Goal: Task Accomplishment & Management: Manage account settings

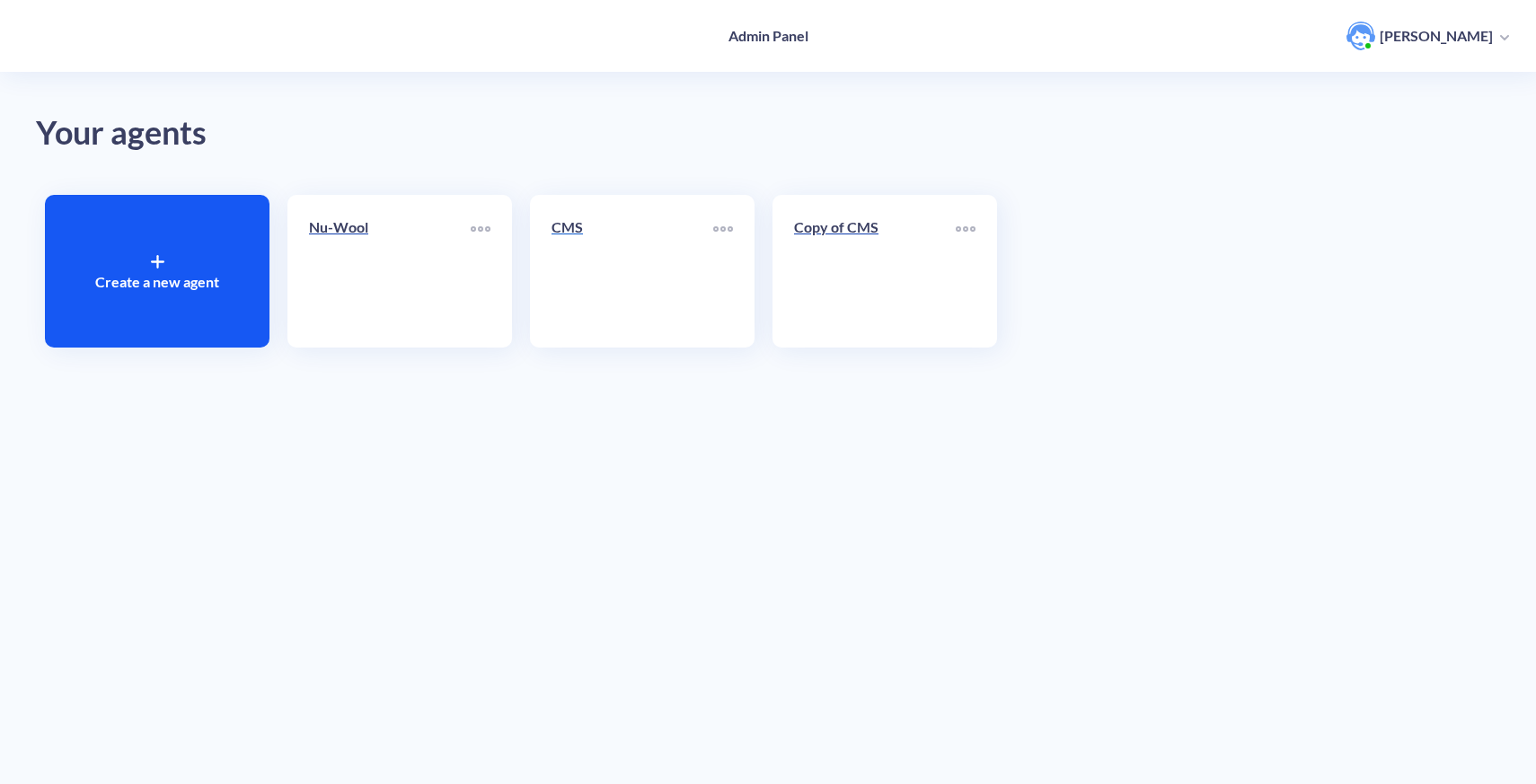
click at [602, 219] on p "CMS" at bounding box center [632, 227] width 162 height 22
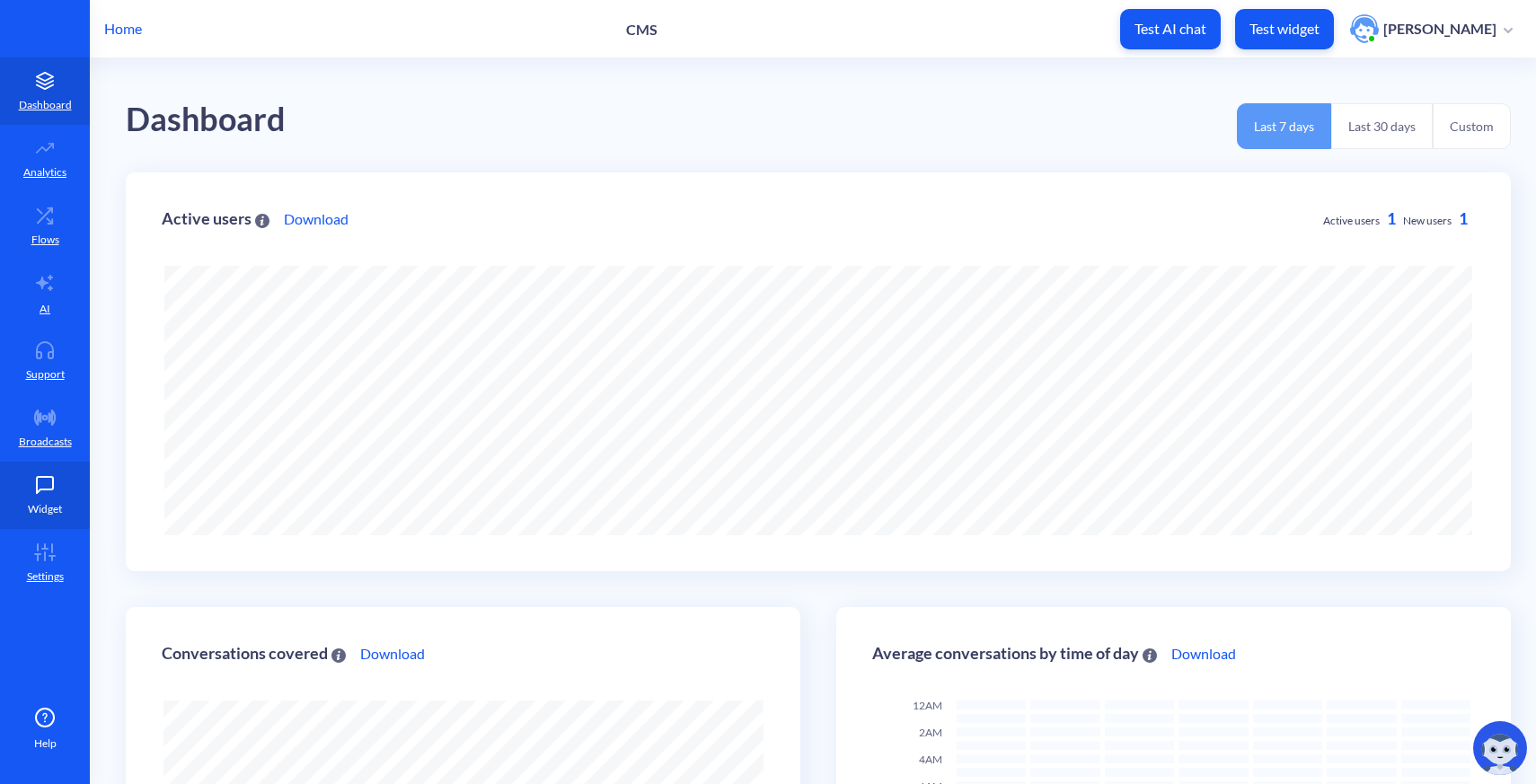
click at [53, 484] on icon at bounding box center [44, 485] width 16 height 16
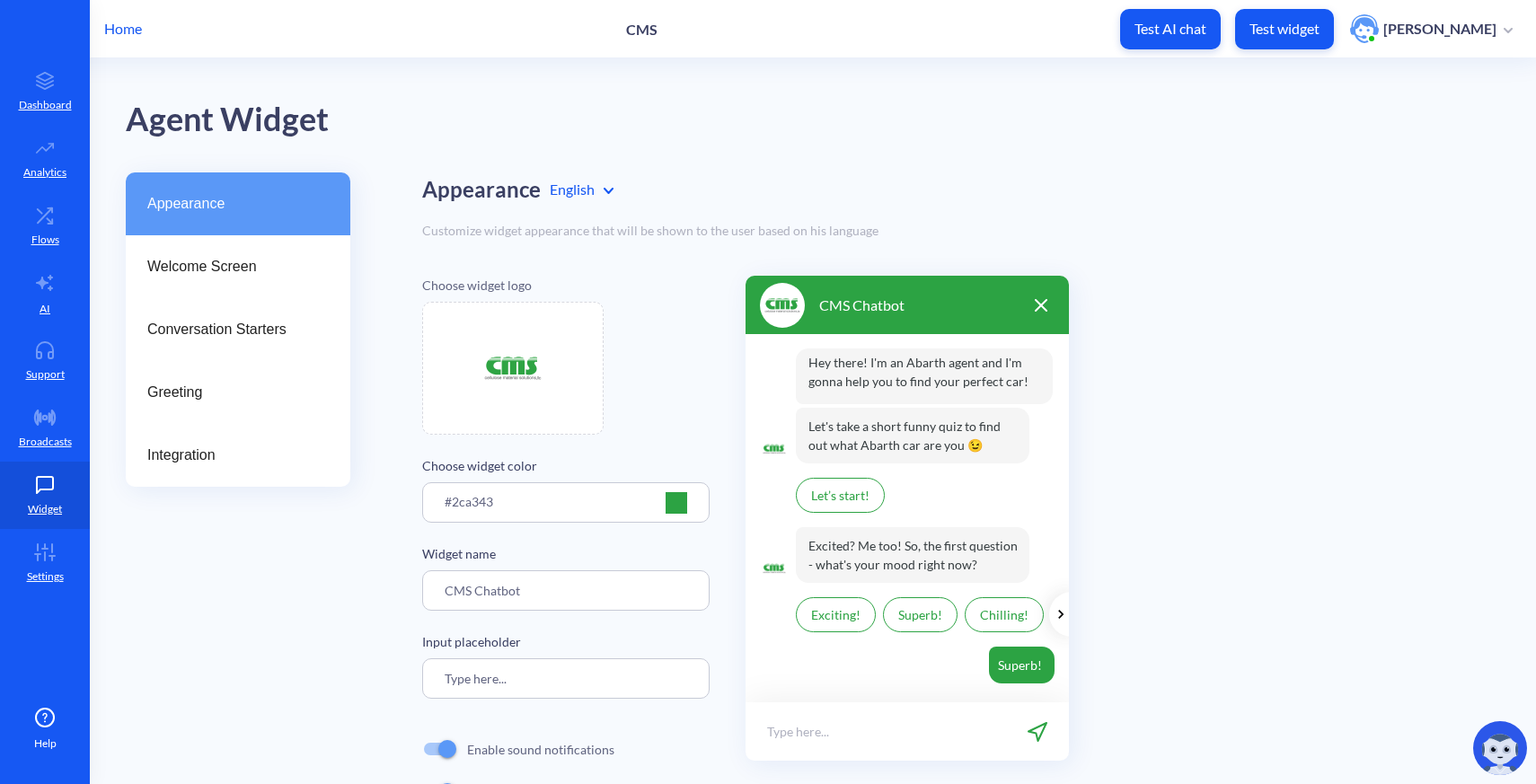
click at [636, 508] on div "#2ca343" at bounding box center [566, 508] width 243 height 33
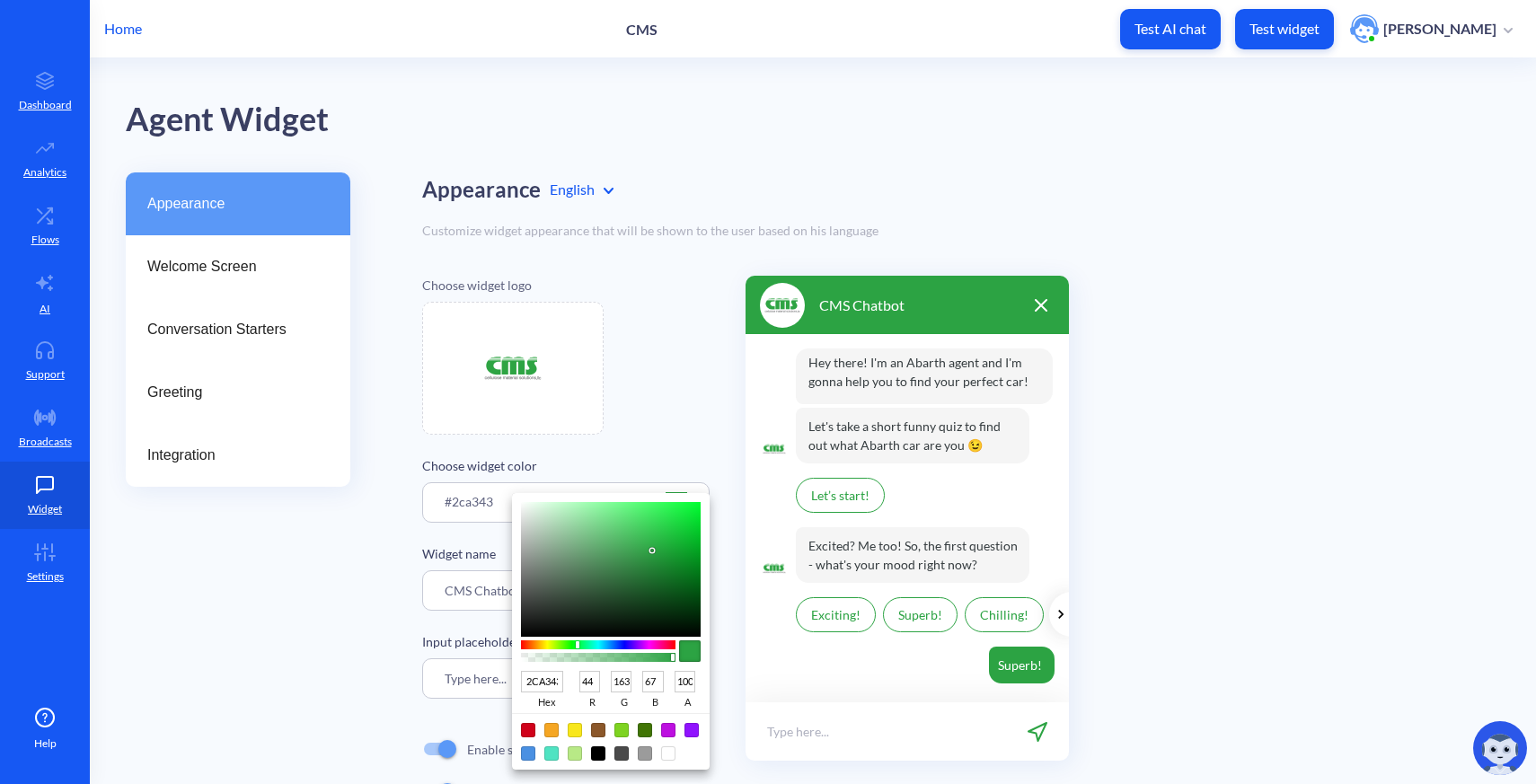
type input "2DAA45"
type input "45"
type input "170"
type input "69"
type input "2EAA46"
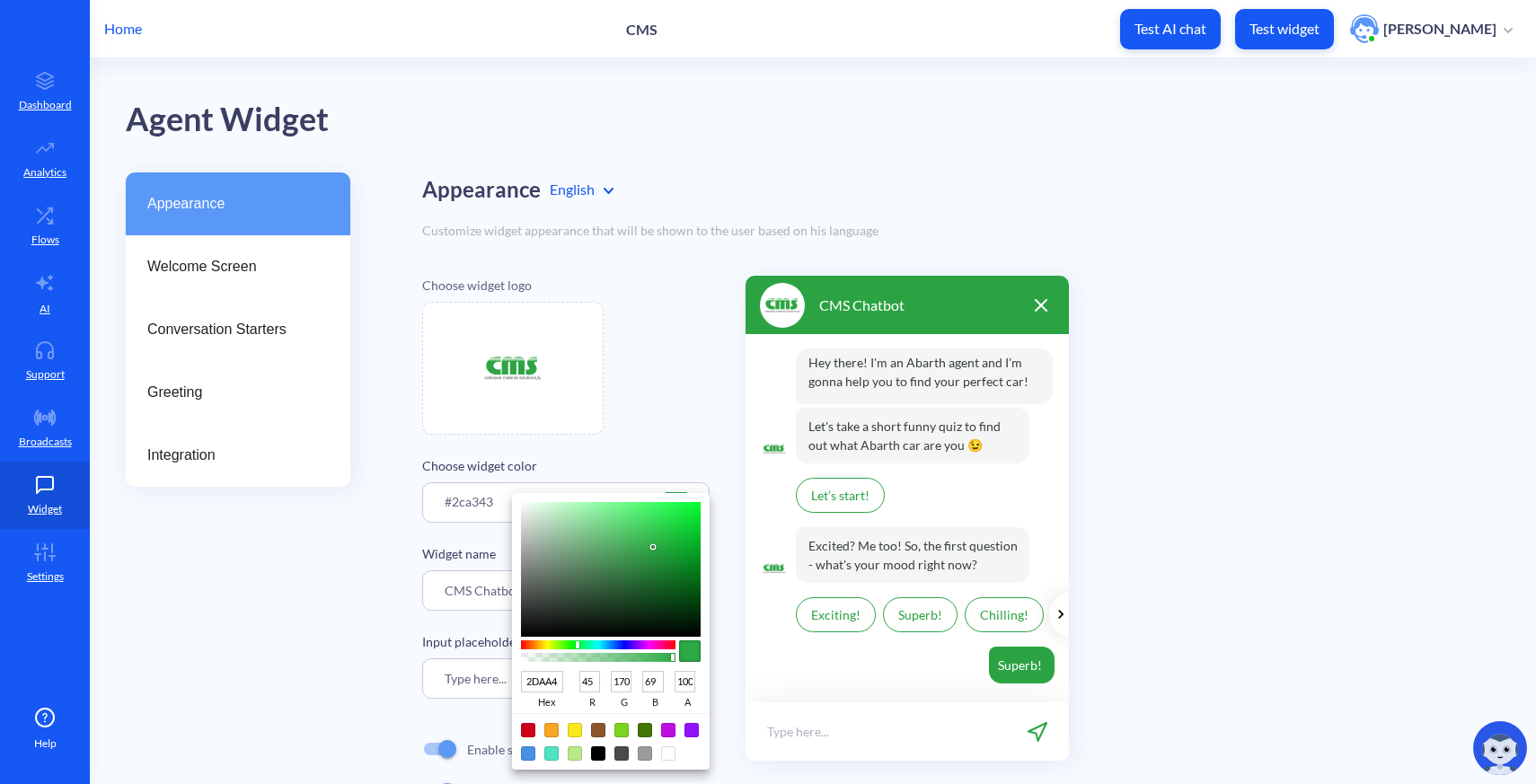
type input "46"
type input "70"
type input "32A849"
type input "50"
type input "168"
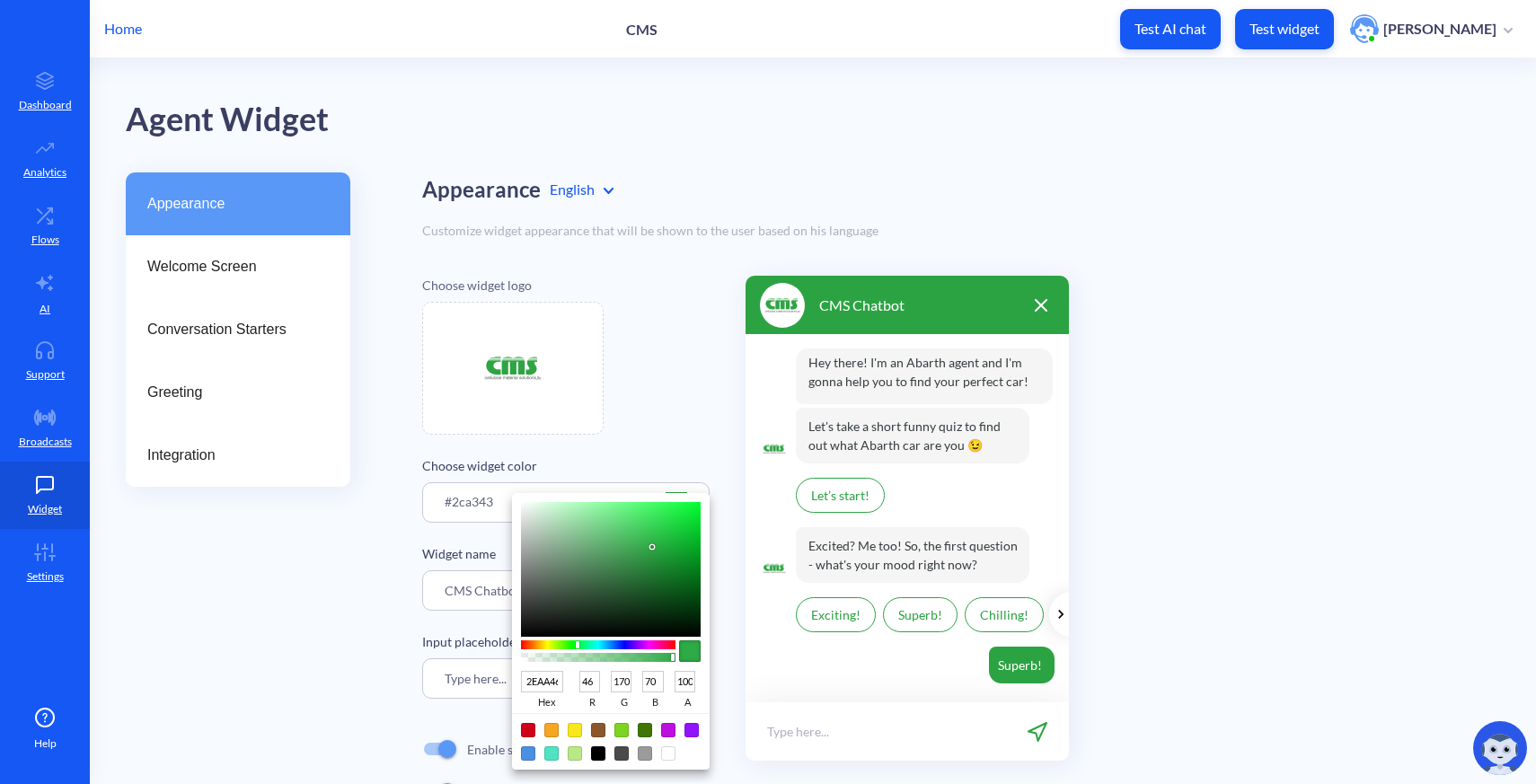
type input "73"
type input "38A54D"
type input "56"
type input "165"
type input "77"
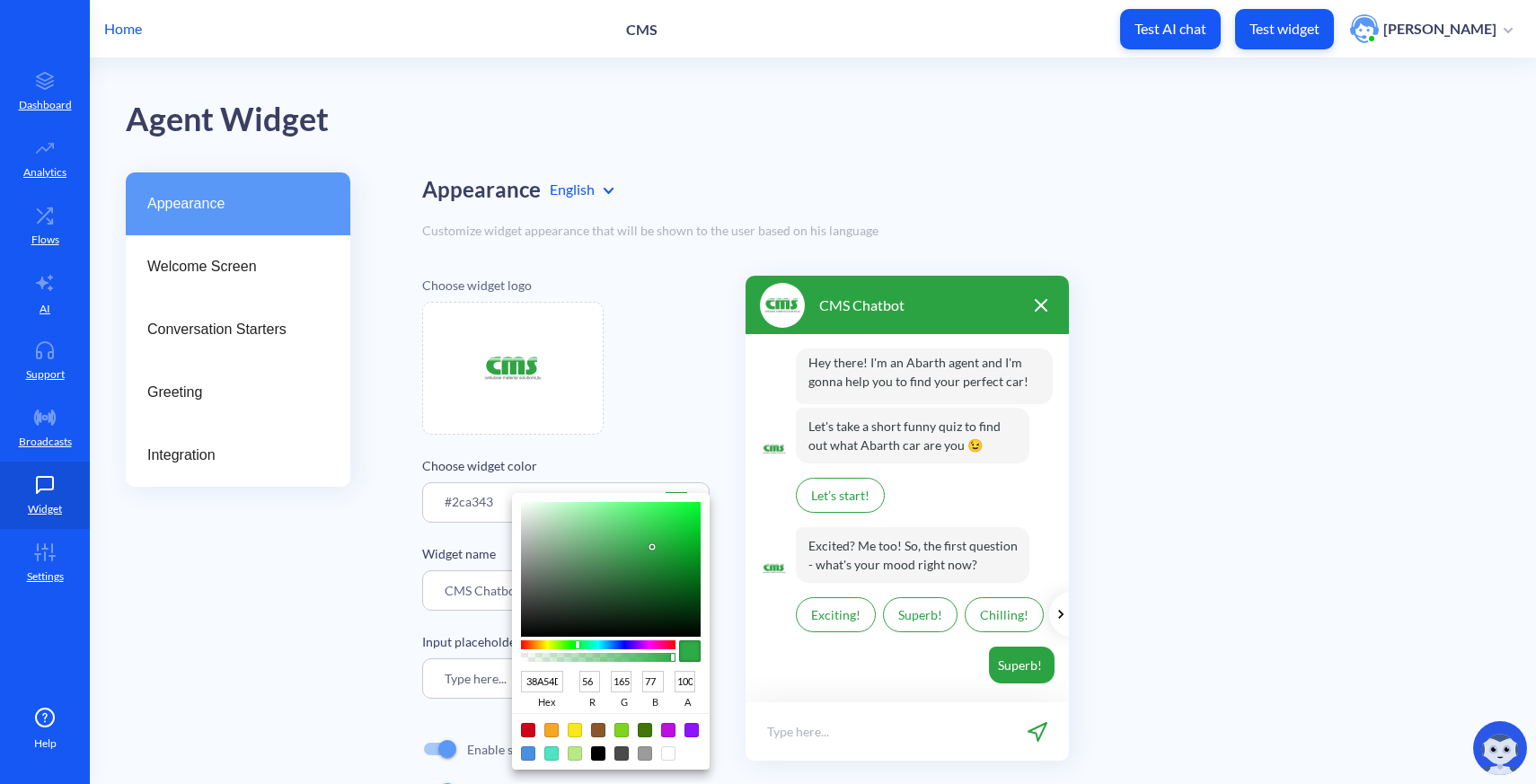
type input "3CA14F"
type input "60"
type input "161"
type input "79"
type input "3EA051"
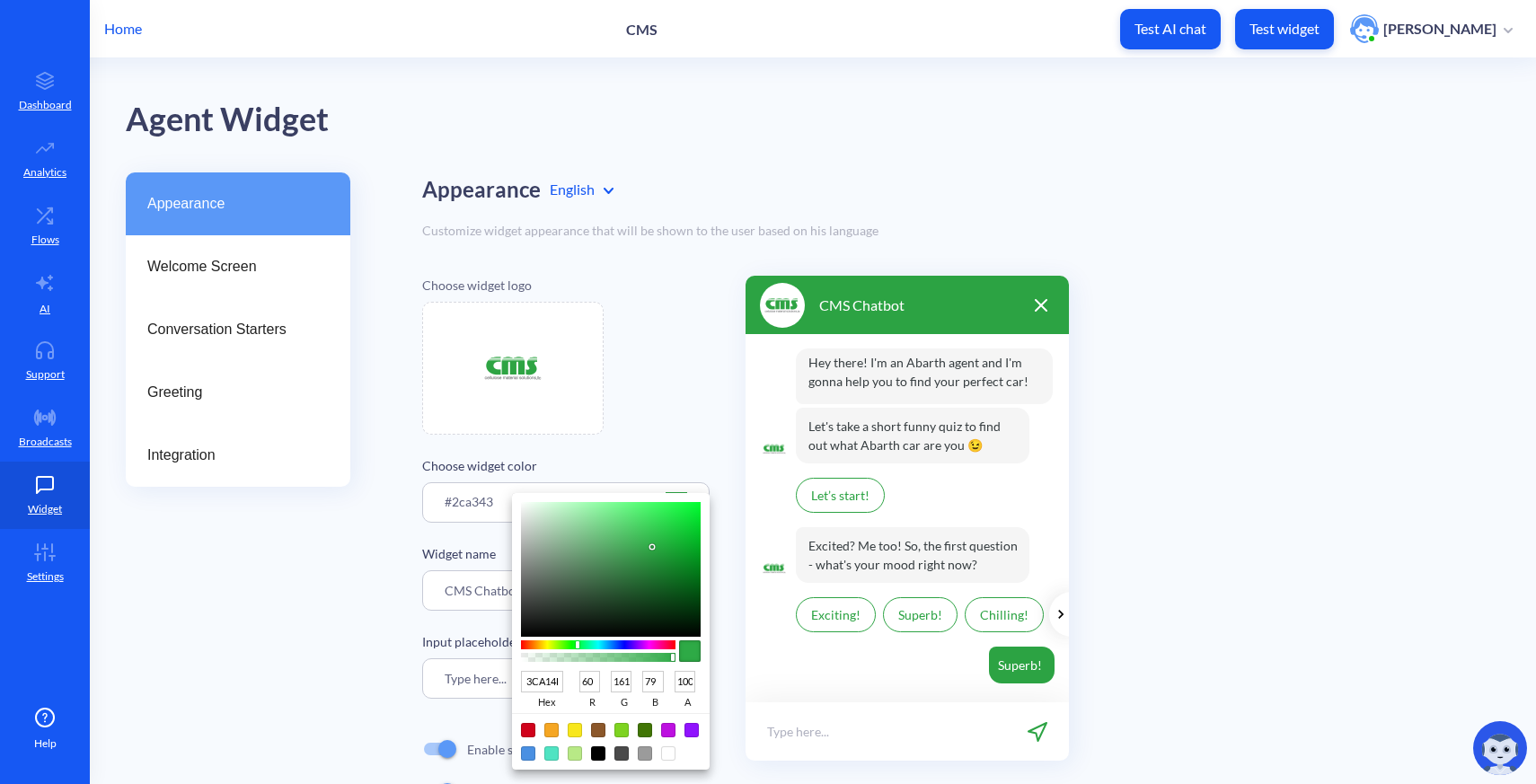
type input "62"
type input "160"
type input "81"
type input "3F9C51"
type input "63"
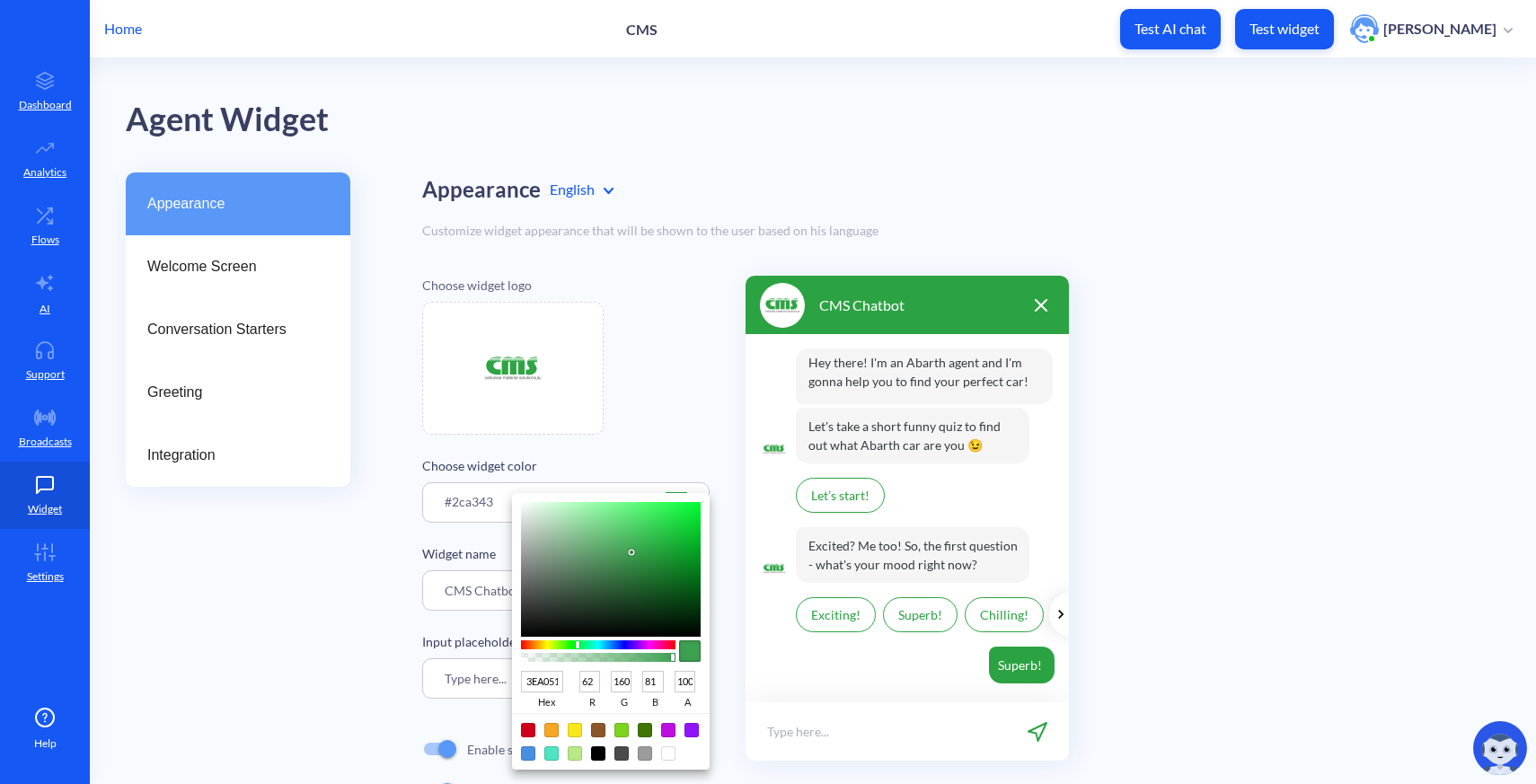
type input "156"
type input "429B53"
type input "66"
type input "155"
type input "83"
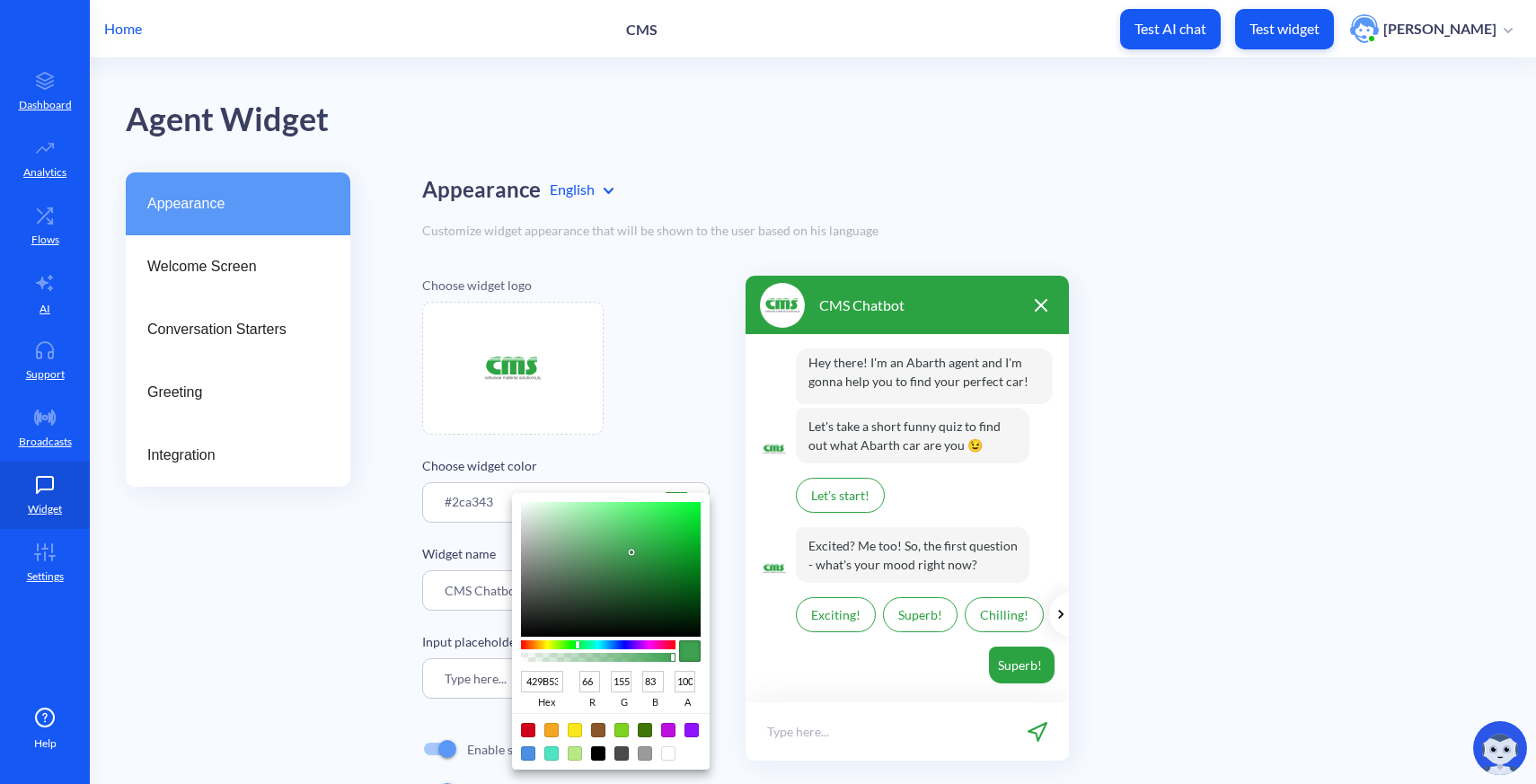
type input "439753"
type input "67"
type input "151"
type input "459054"
type input "69"
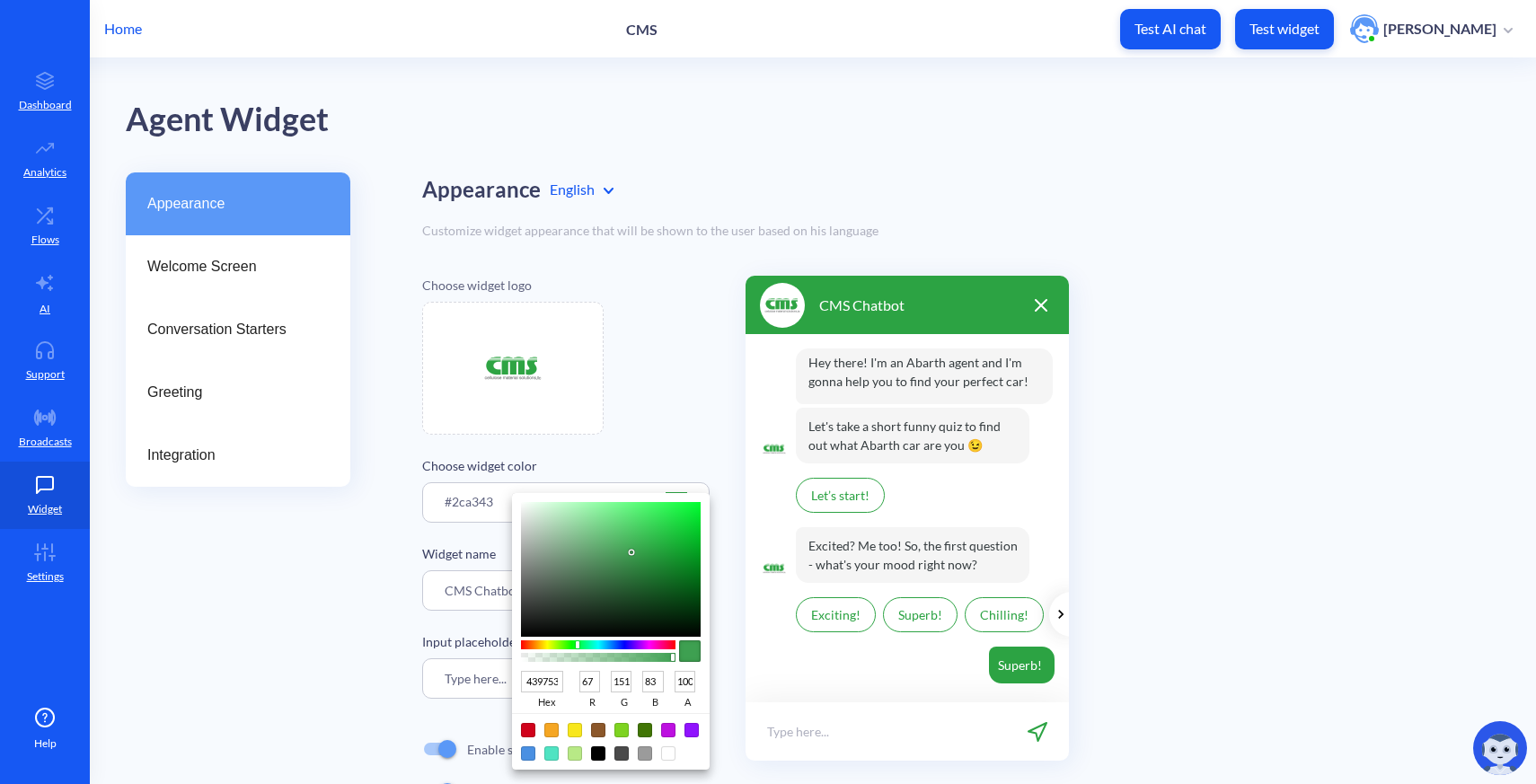
type input "144"
type input "84"
type input "4A8A56"
type input "74"
type input "138"
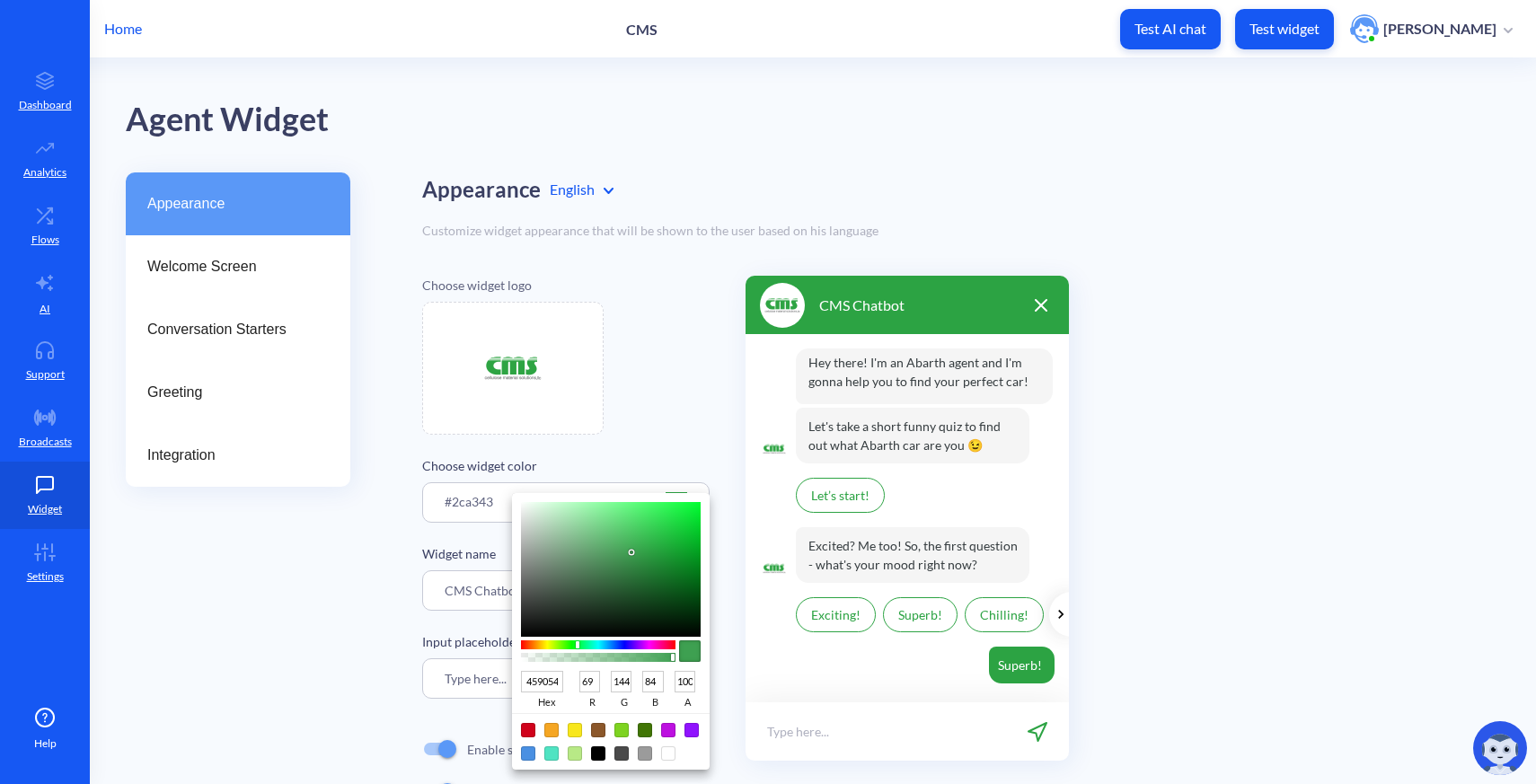
type input "86"
type input "4B8656"
type input "75"
type input "134"
type input "4B8155"
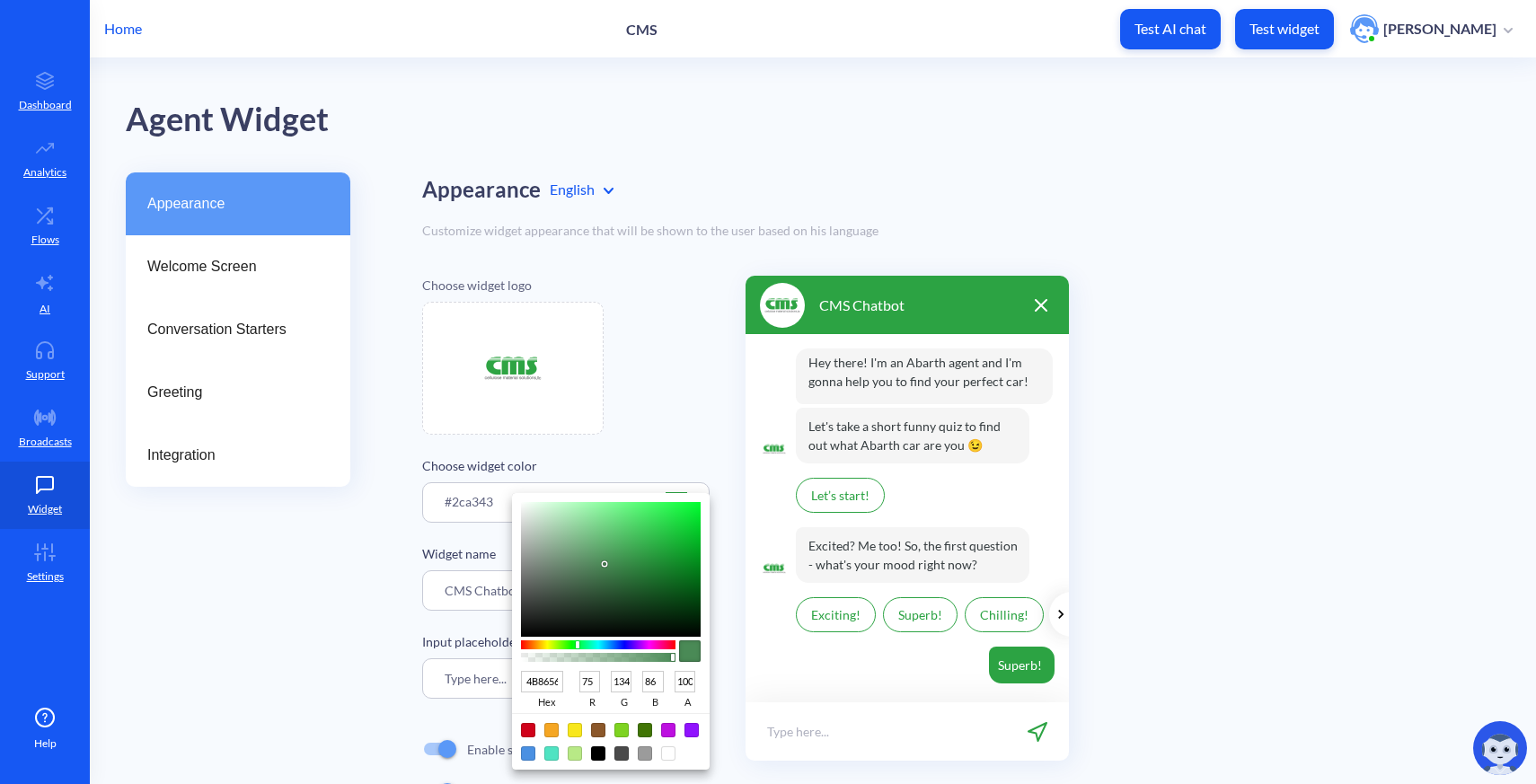
type input "129"
type input "85"
type input "4B7E55"
type input "126"
type input "4D7A56"
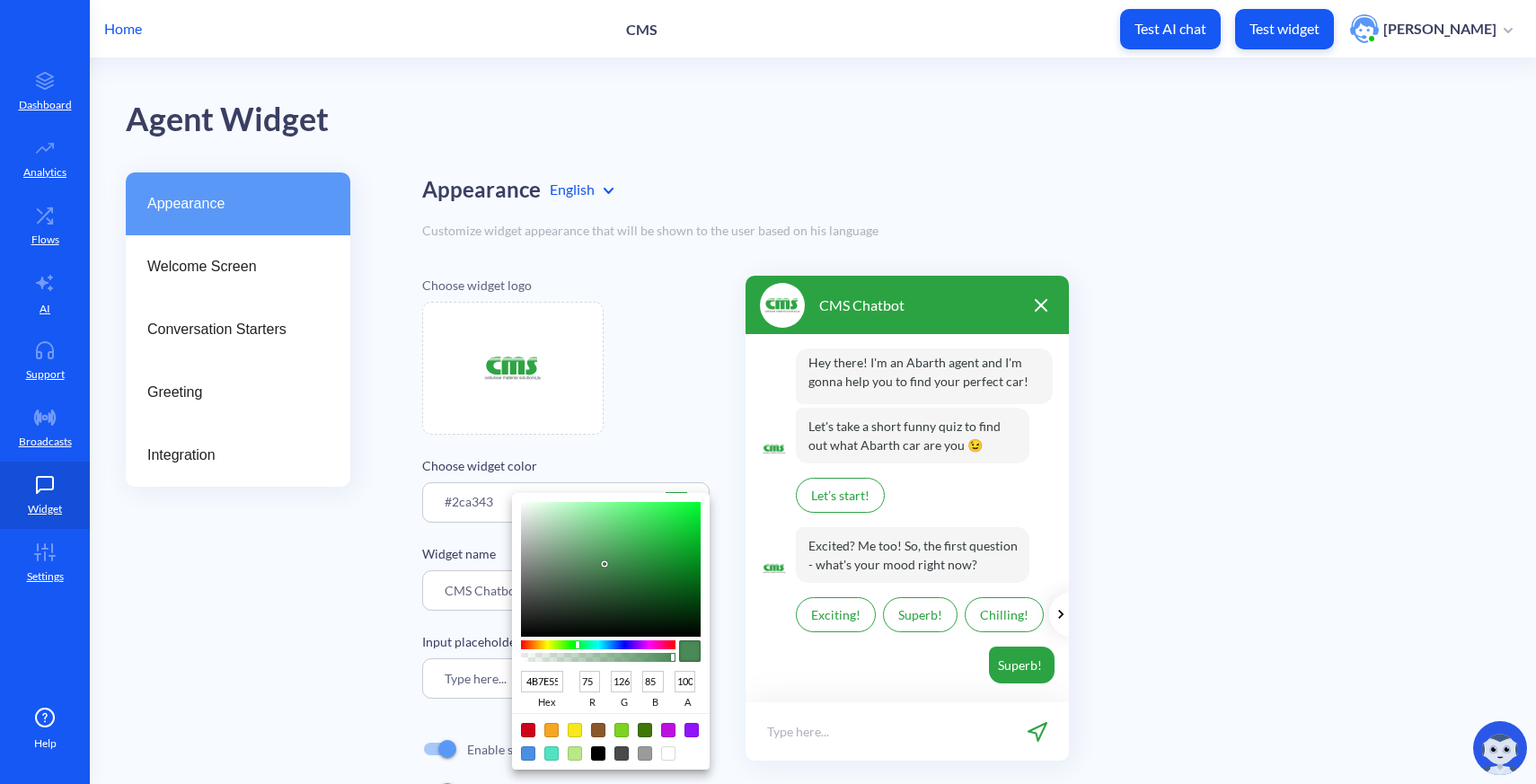
type input "77"
type input "122"
type input "86"
type input "4D7555"
type input "117"
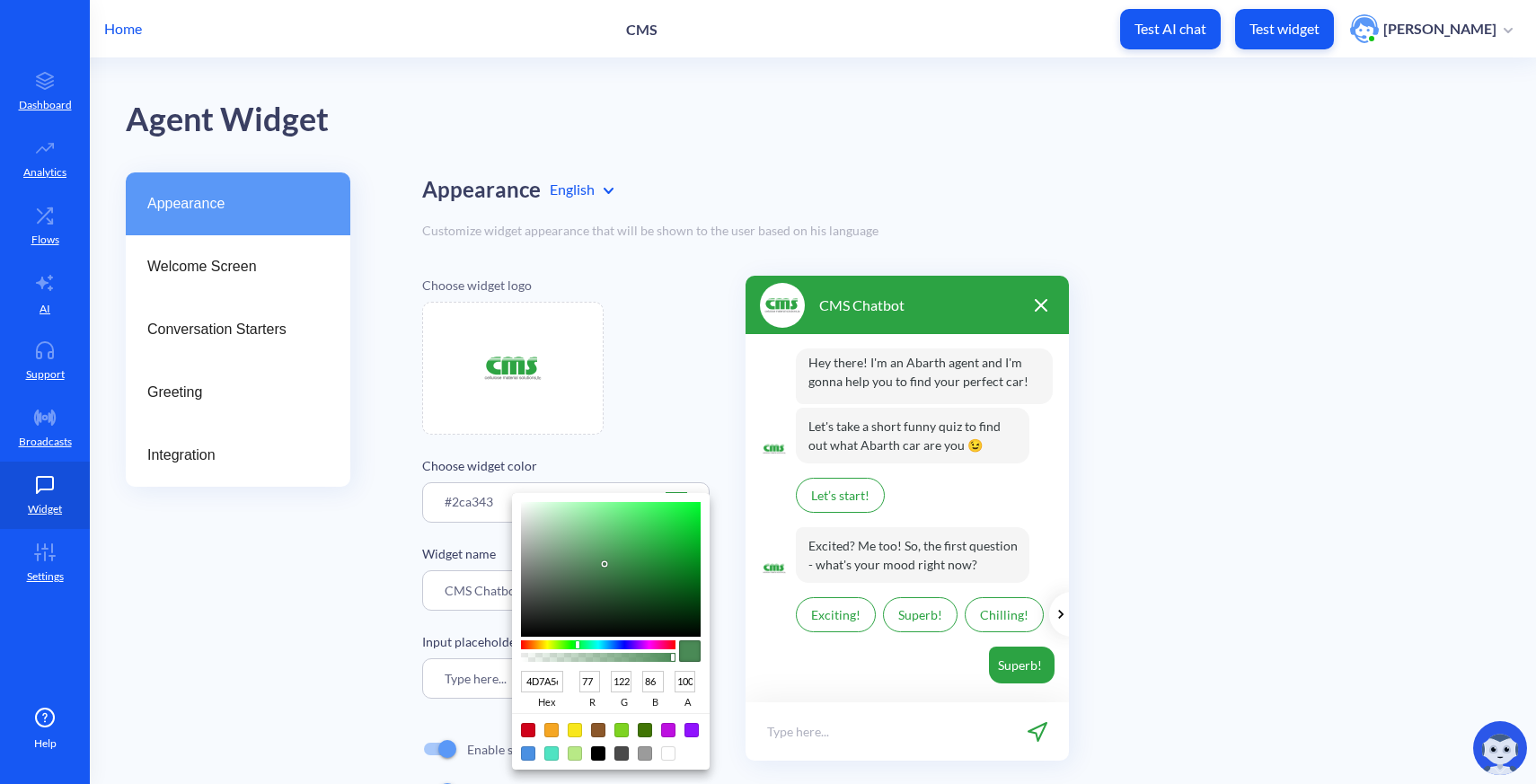
type input "85"
type input "4E7255"
type input "78"
type input "114"
type input "4E6E54"
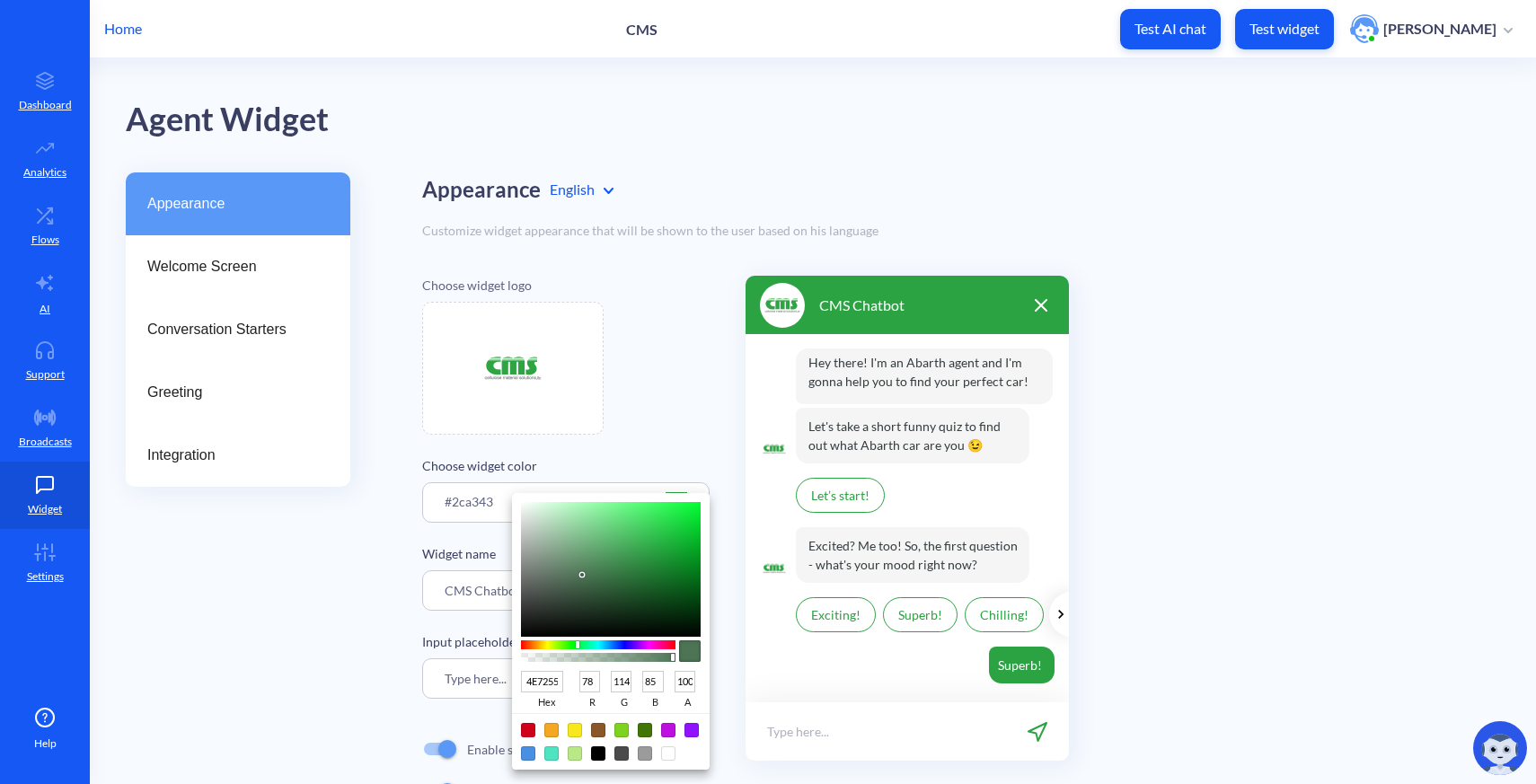
type input "110"
type input "84"
type input "4F6E55"
type input "79"
type input "85"
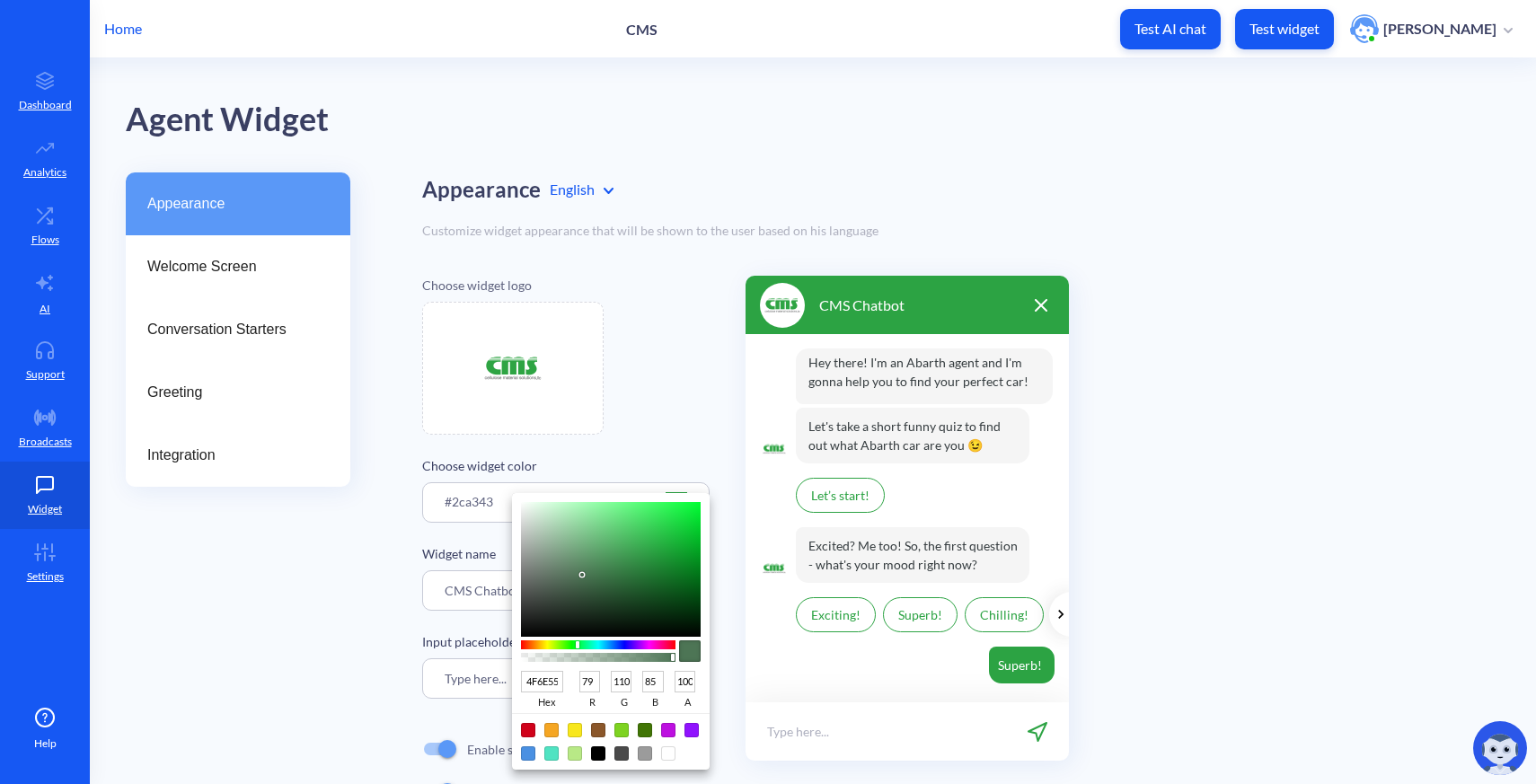
type input "4F6D55"
type input "109"
type input "506D56"
type input "80"
type input "86"
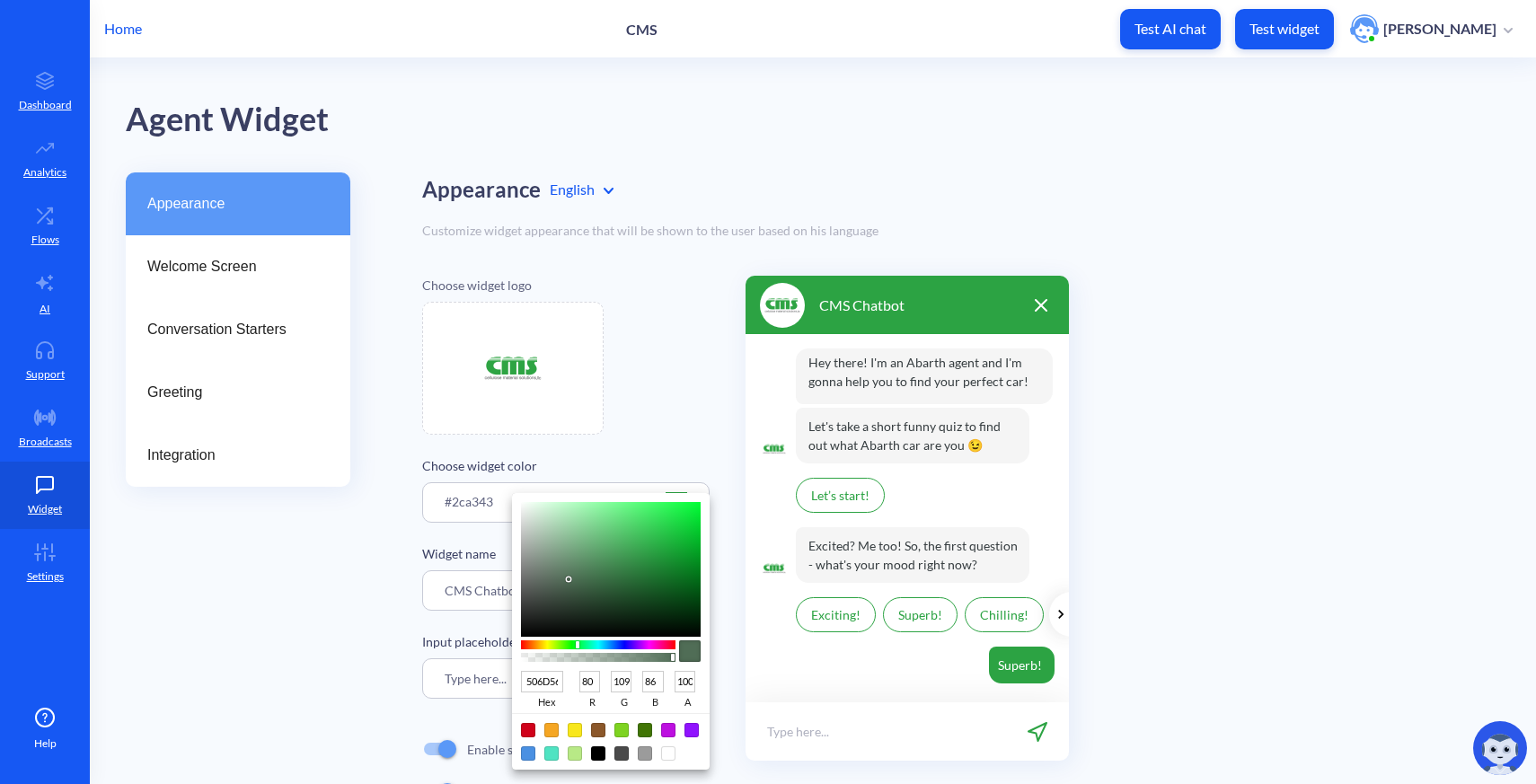
type input "526D58"
type input "82"
type input "88"
type input "556D5A"
type input "85"
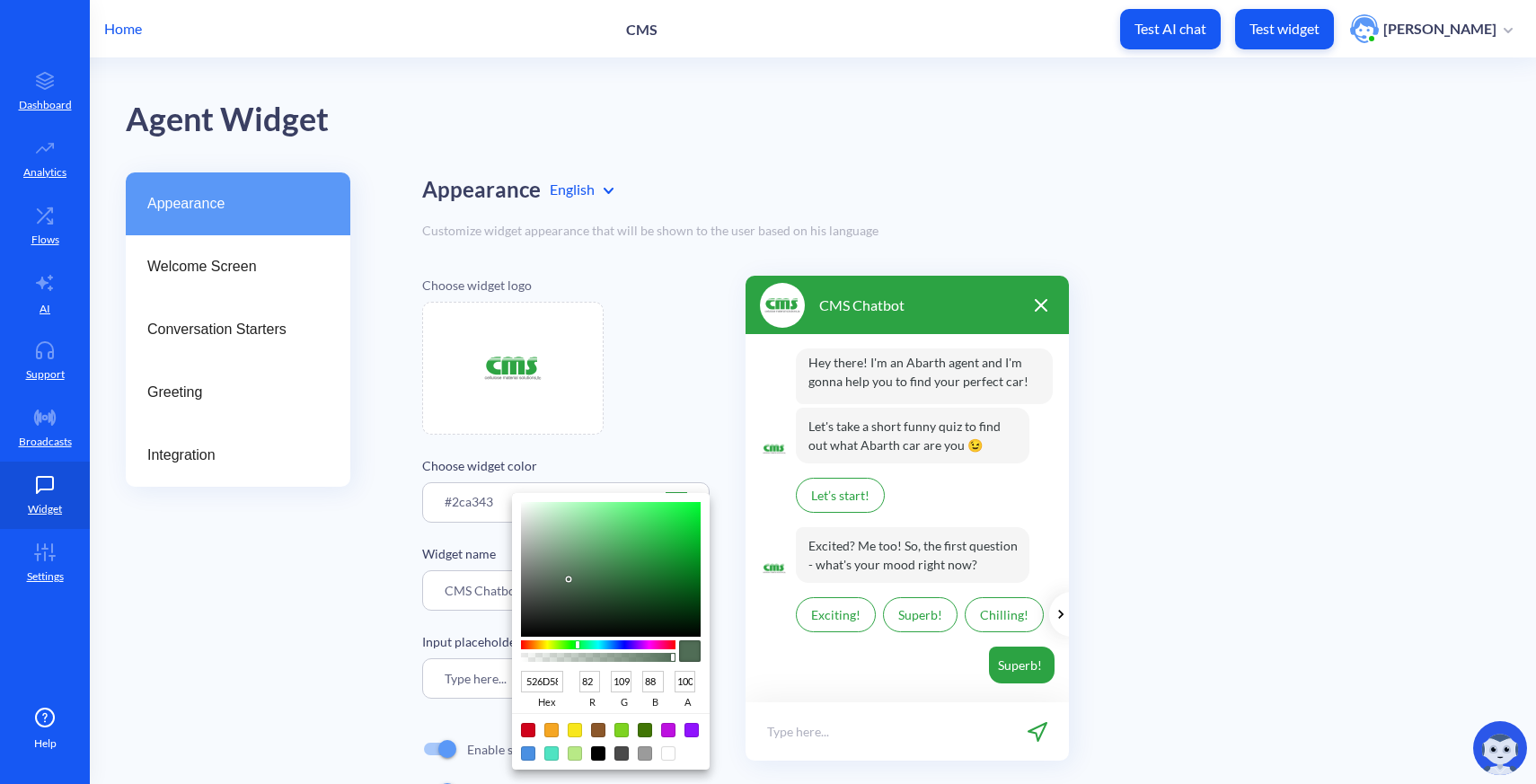
type input "90"
type input "586E5D"
type input "88"
type input "110"
type input "93"
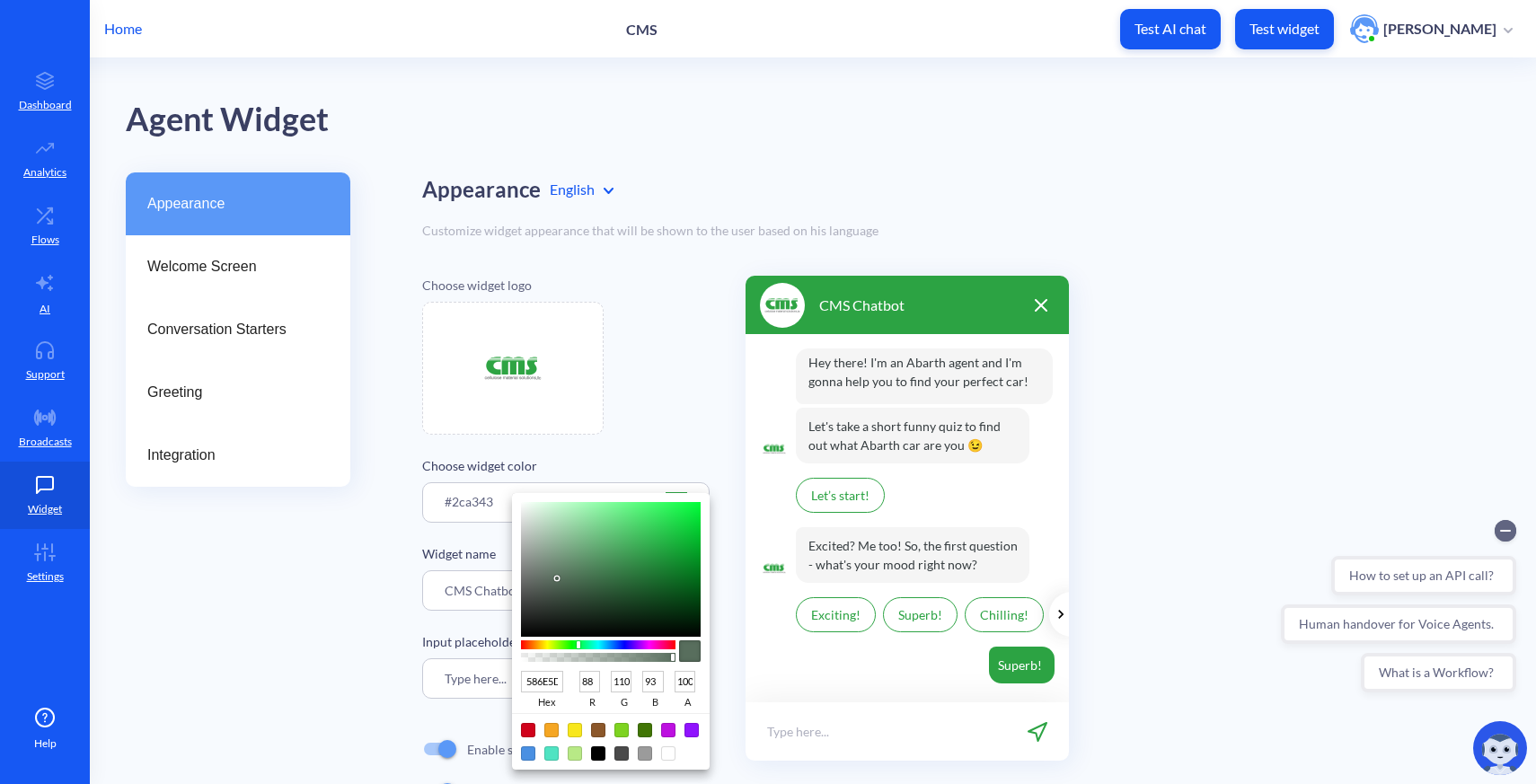
type input "596E5E"
type input "89"
type input "94"
type input "5B7060"
type input "91"
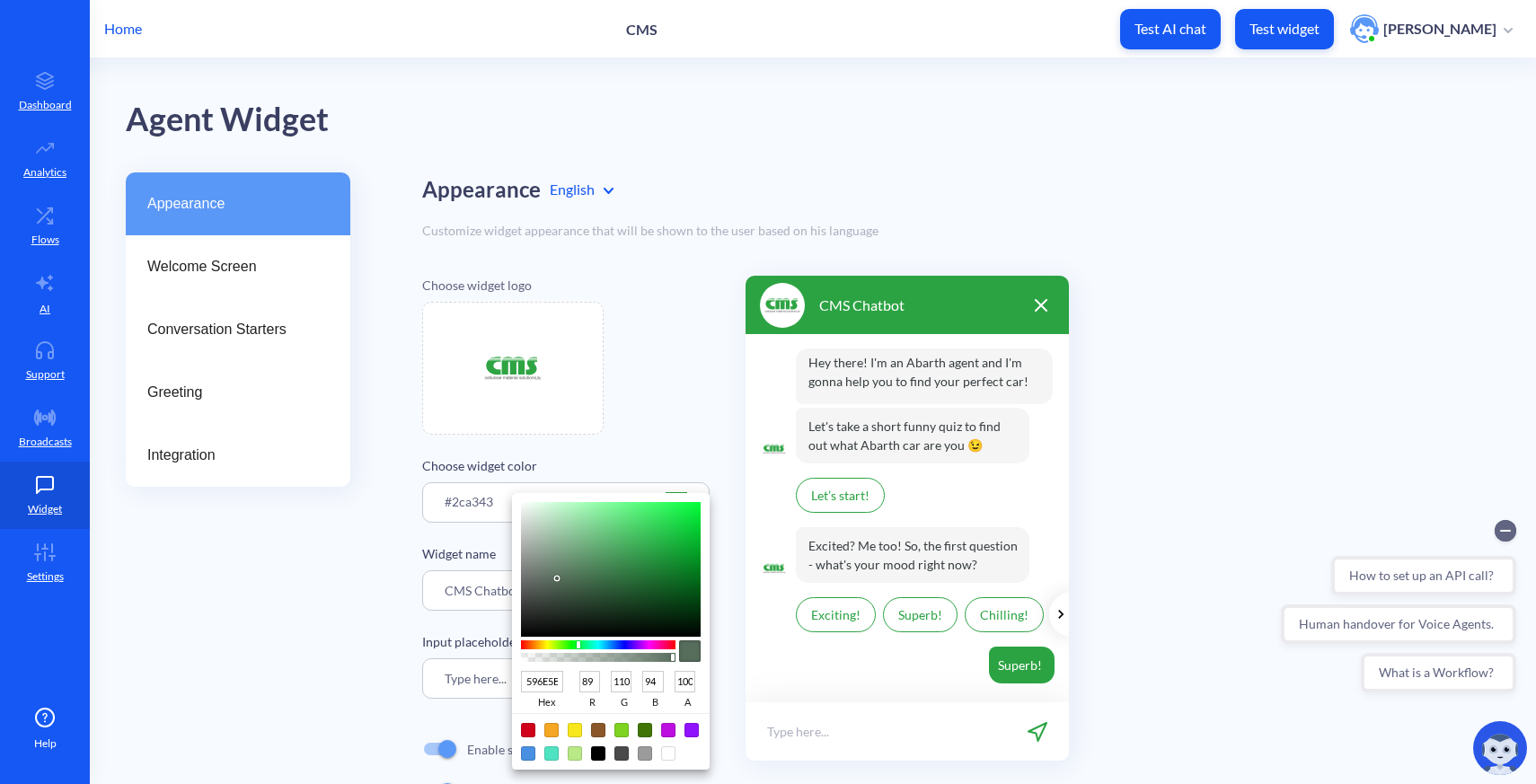
type input "112"
type input "96"
type input "5C7061"
type input "92"
type input "97"
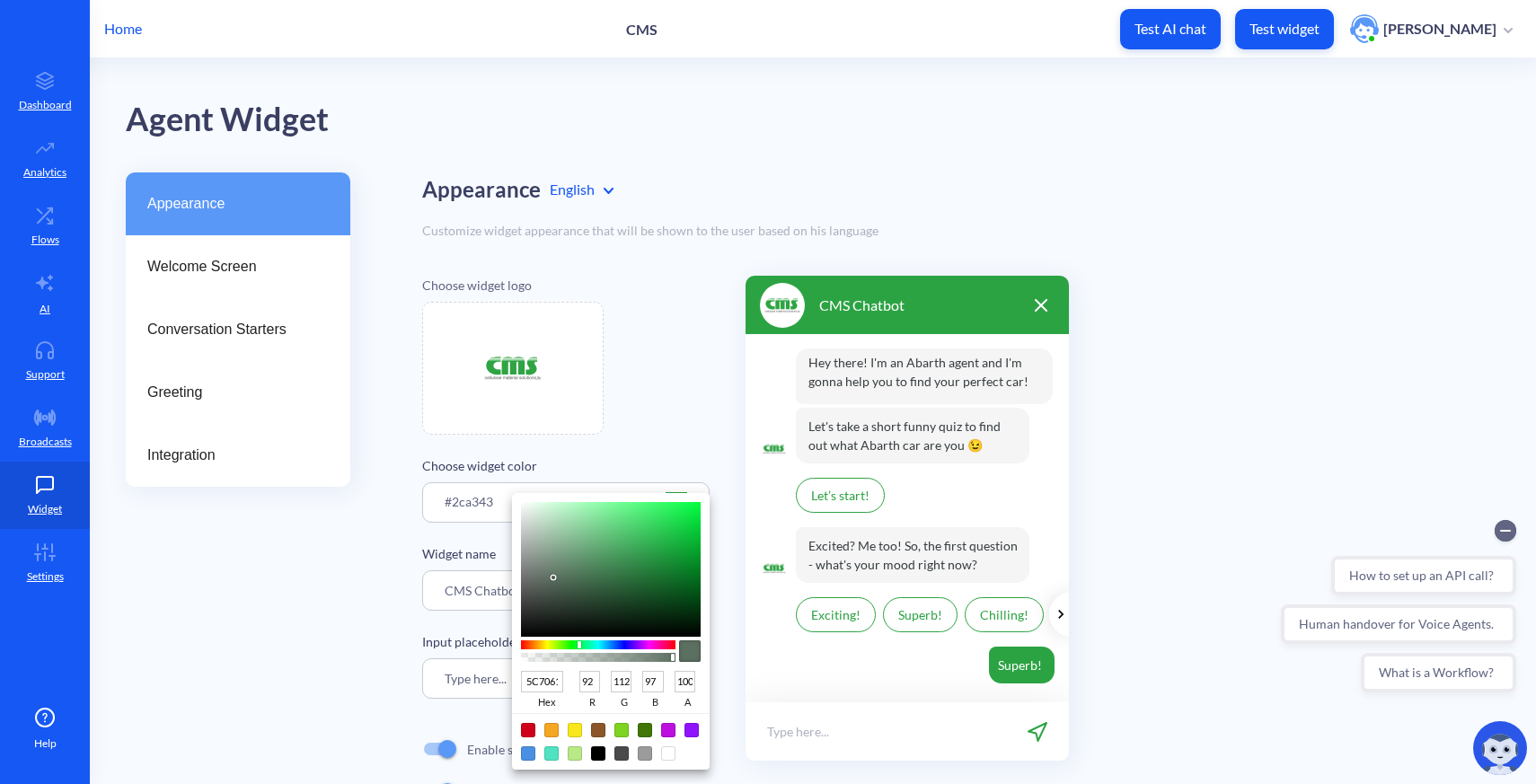
type input "5D7061"
type input "93"
type input "5E7062"
type input "94"
type input "98"
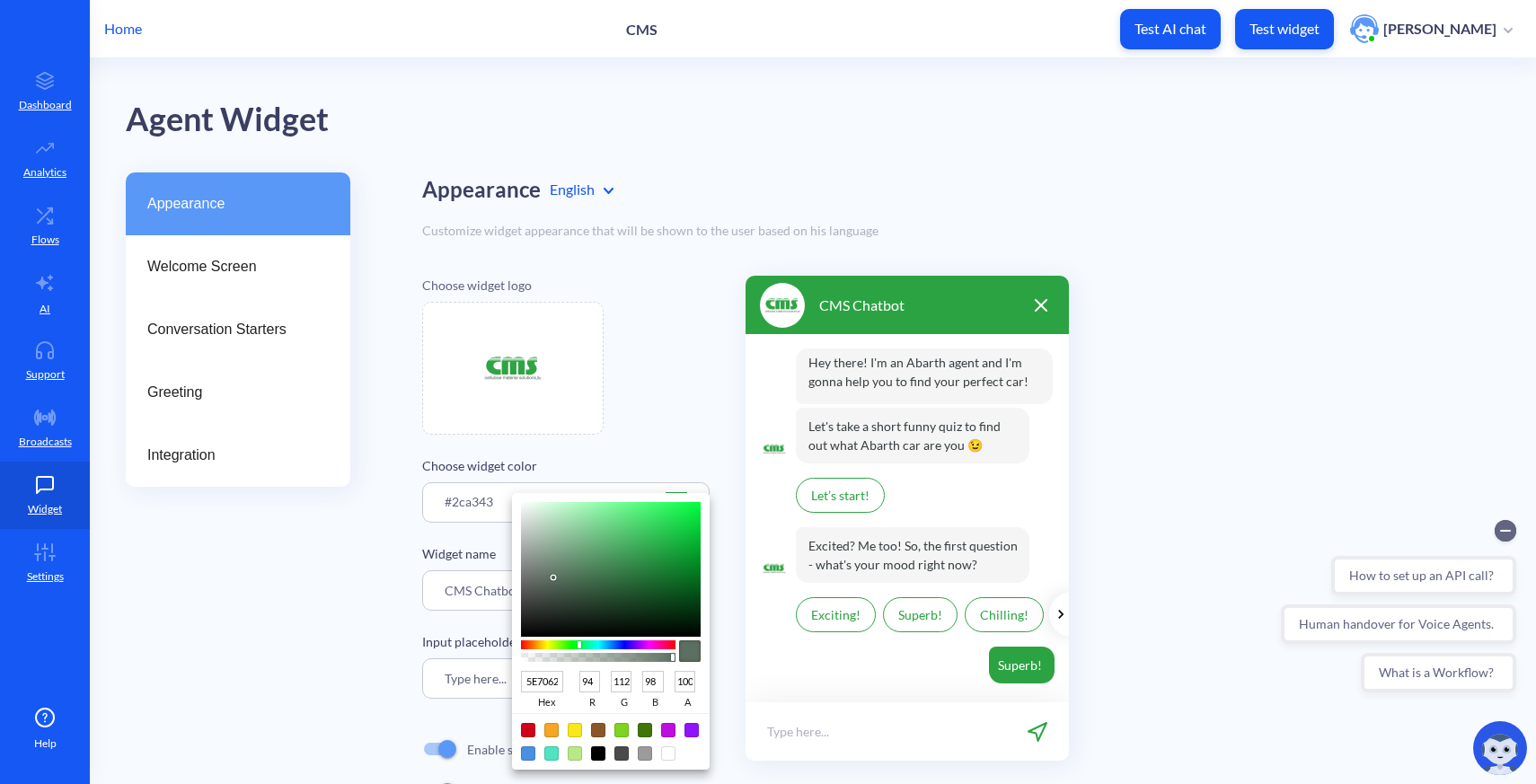
type input "5D6E61"
type input "93"
type input "110"
type input "97"
type input "5E6E62"
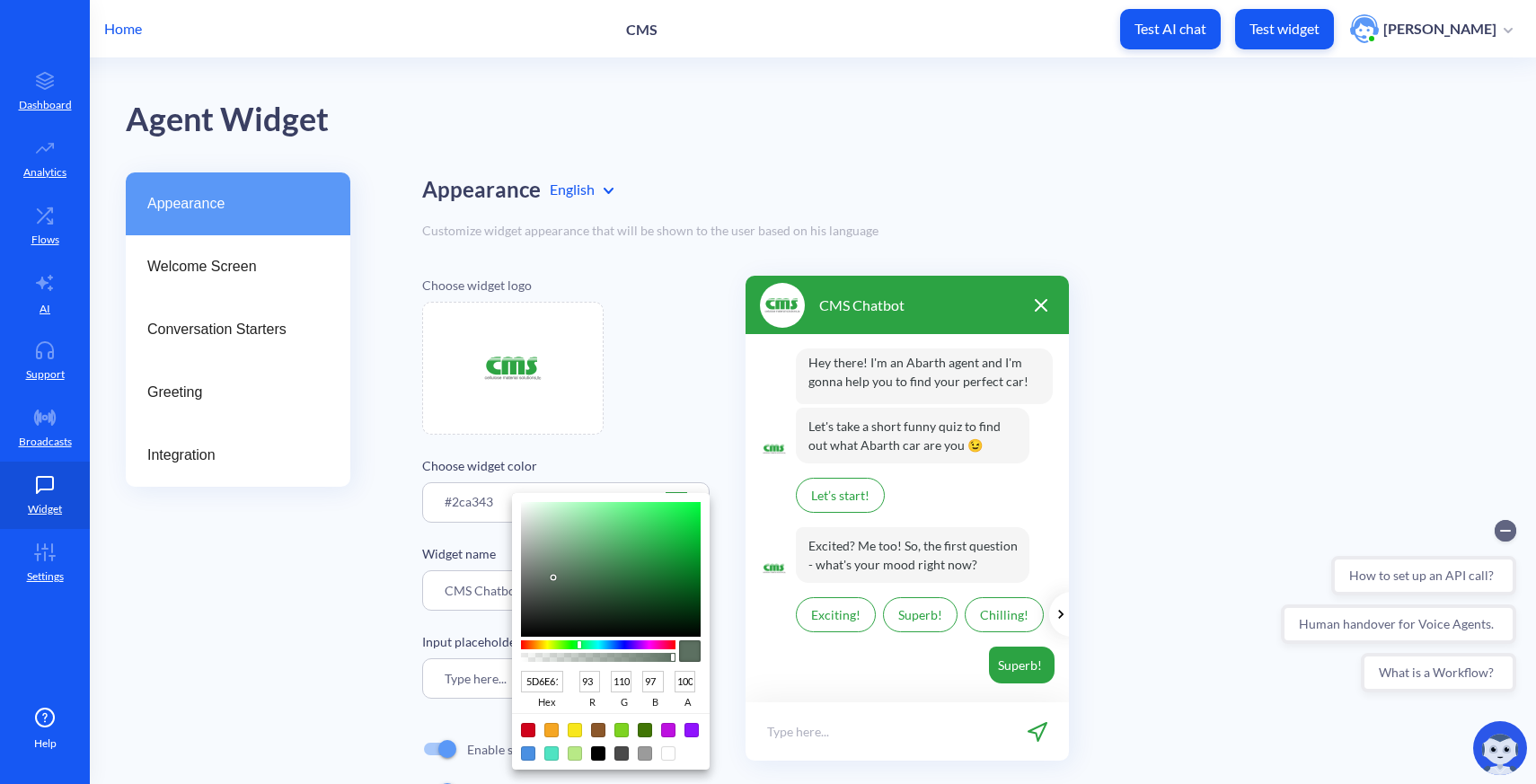
type input "94"
type input "98"
type input "5D6D61"
type input "93"
type input "109"
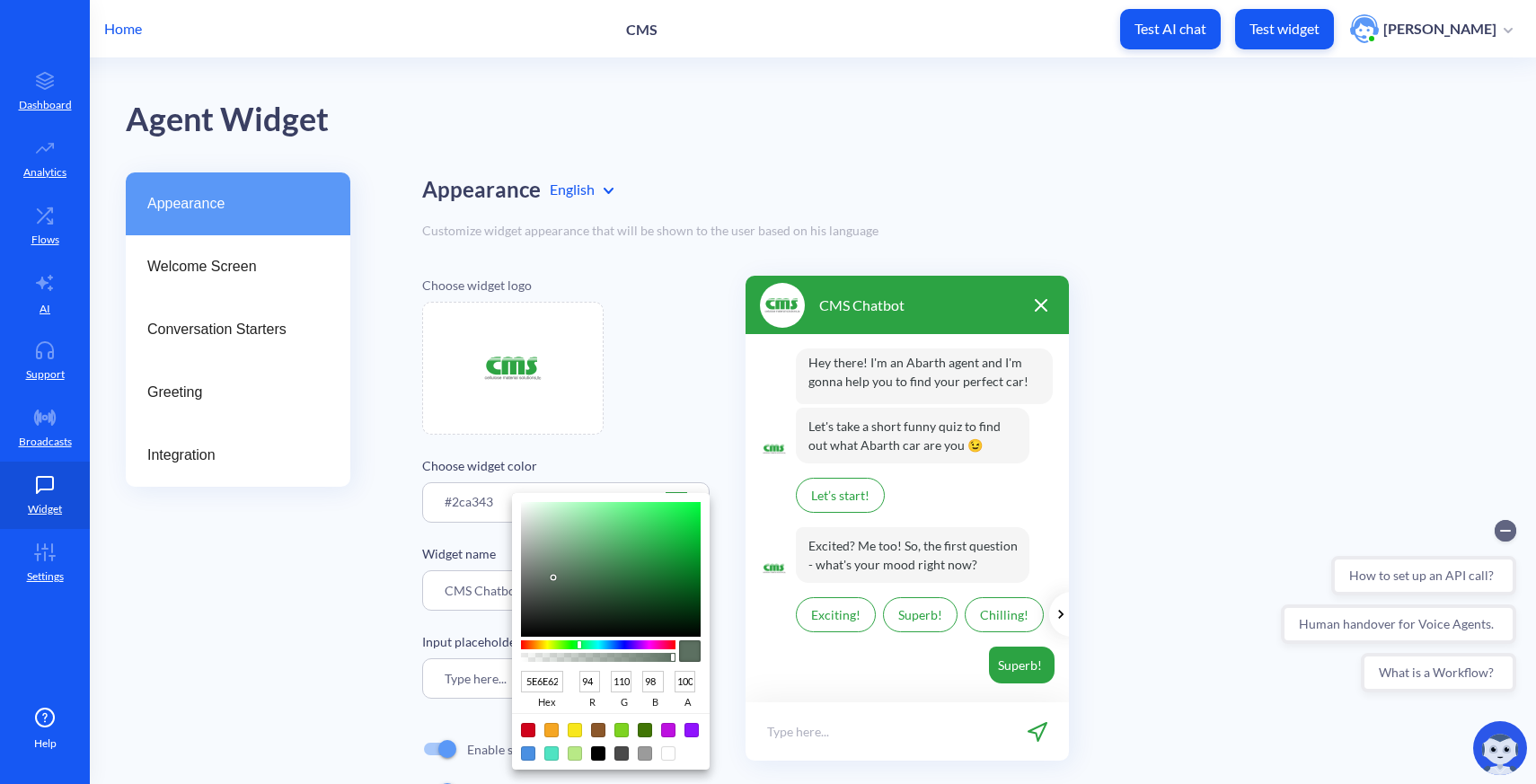
type input "97"
type input "5E6D61"
type input "94"
type input "606E63"
type input "96"
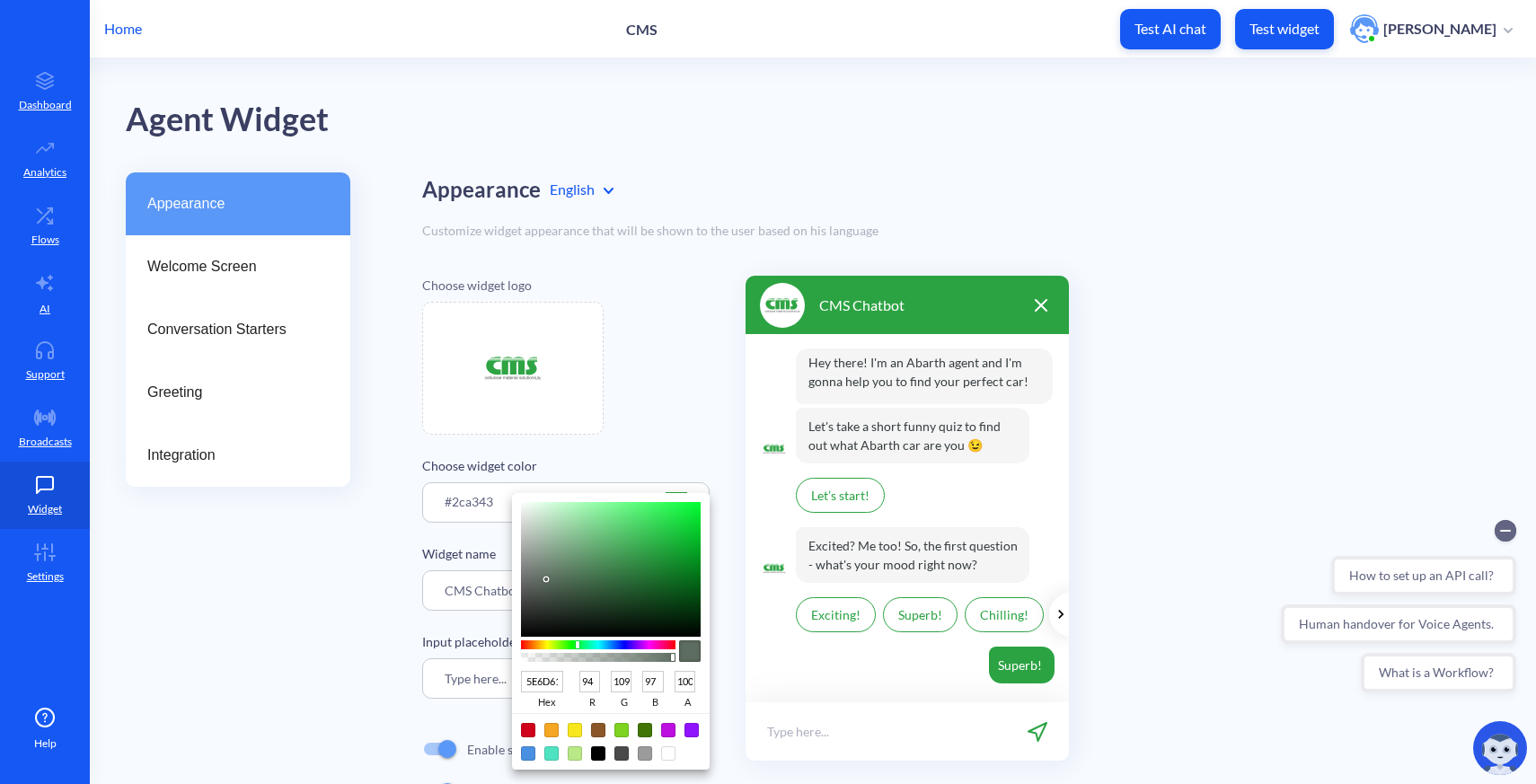
type input "110"
type input "99"
type input "637266"
type input "99"
type input "114"
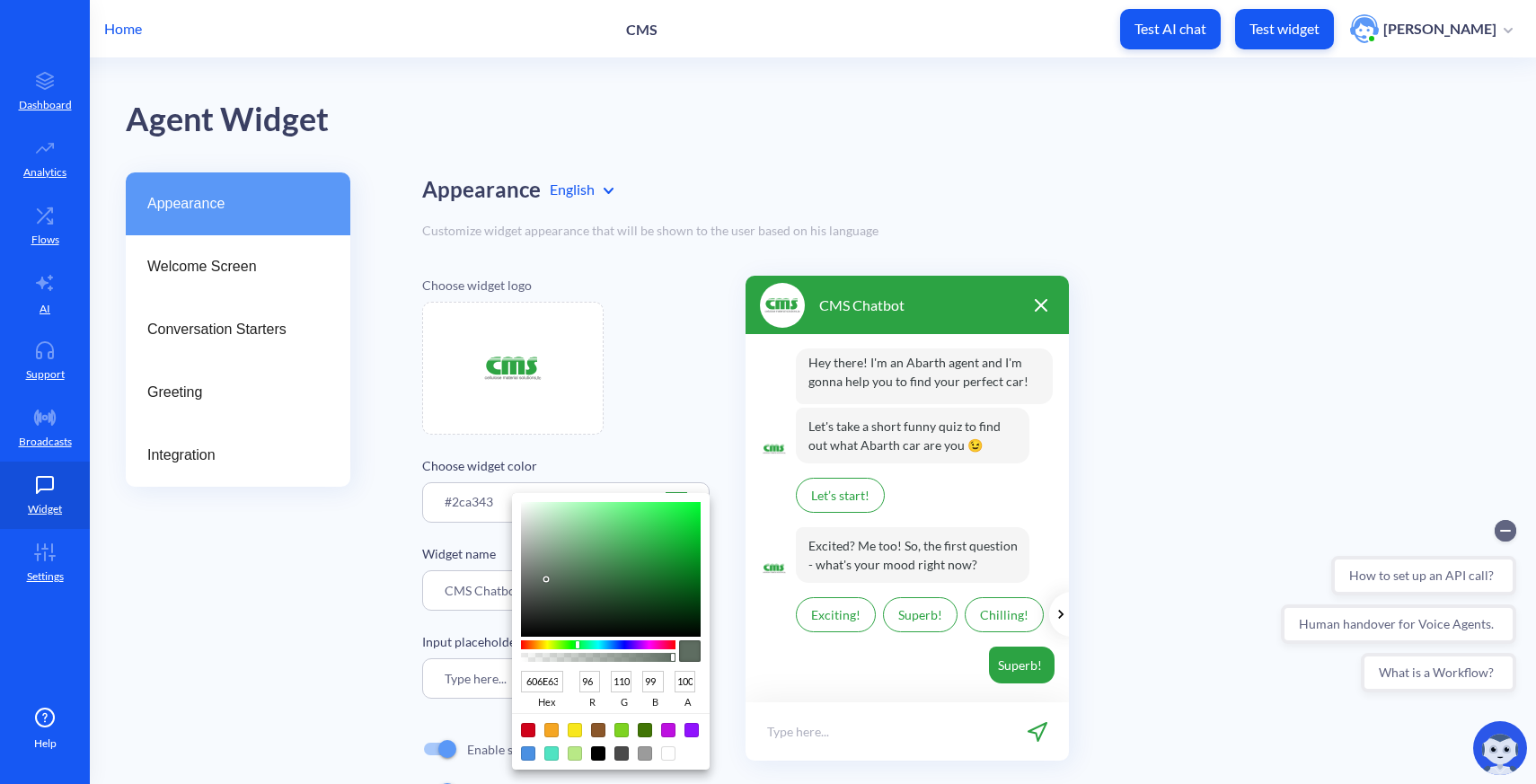
type input "102"
type input "647467"
type input "100"
type input "116"
type input "103"
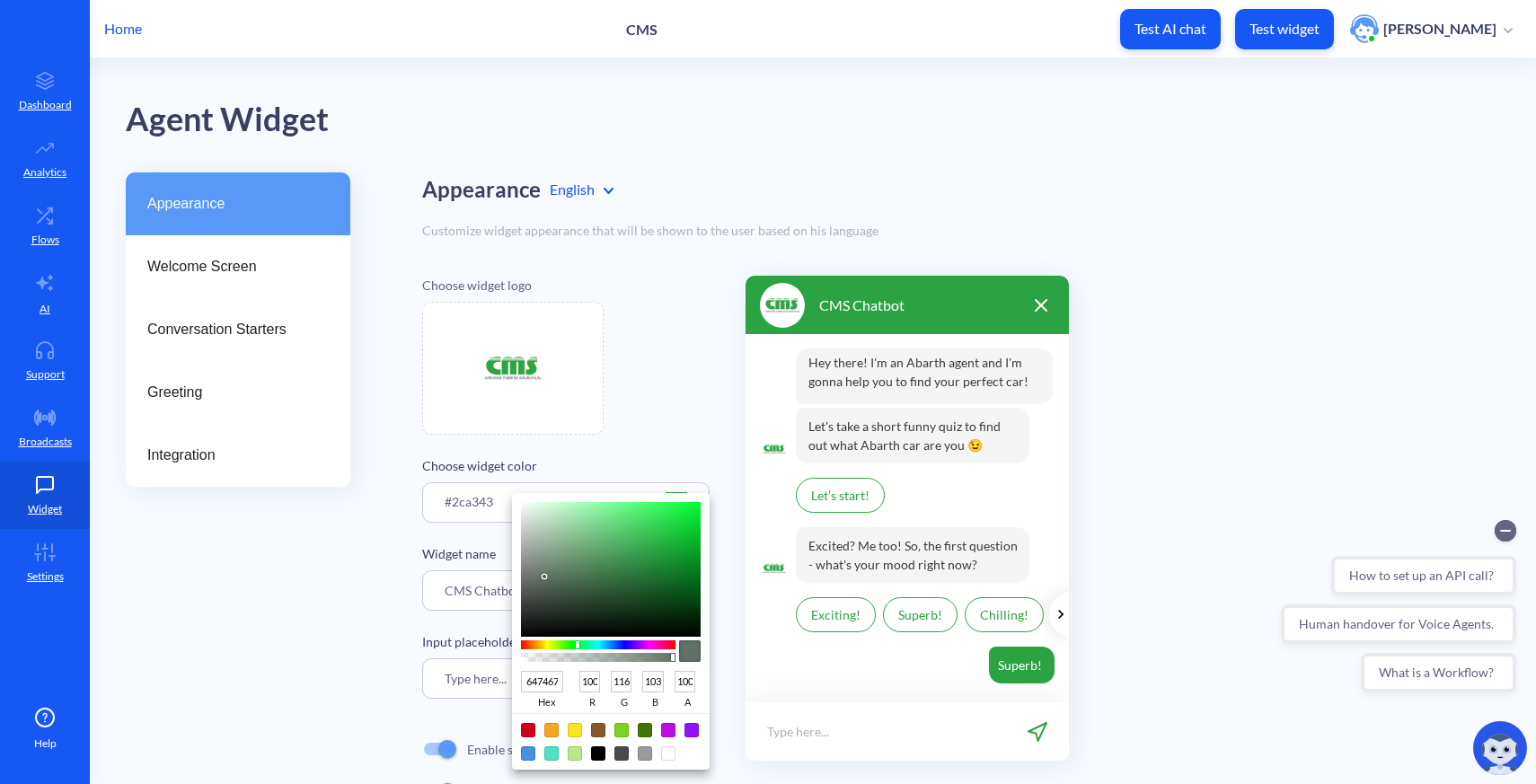
type input "68776A"
type input "104"
type input "119"
type input "106"
type input "6B7A6D"
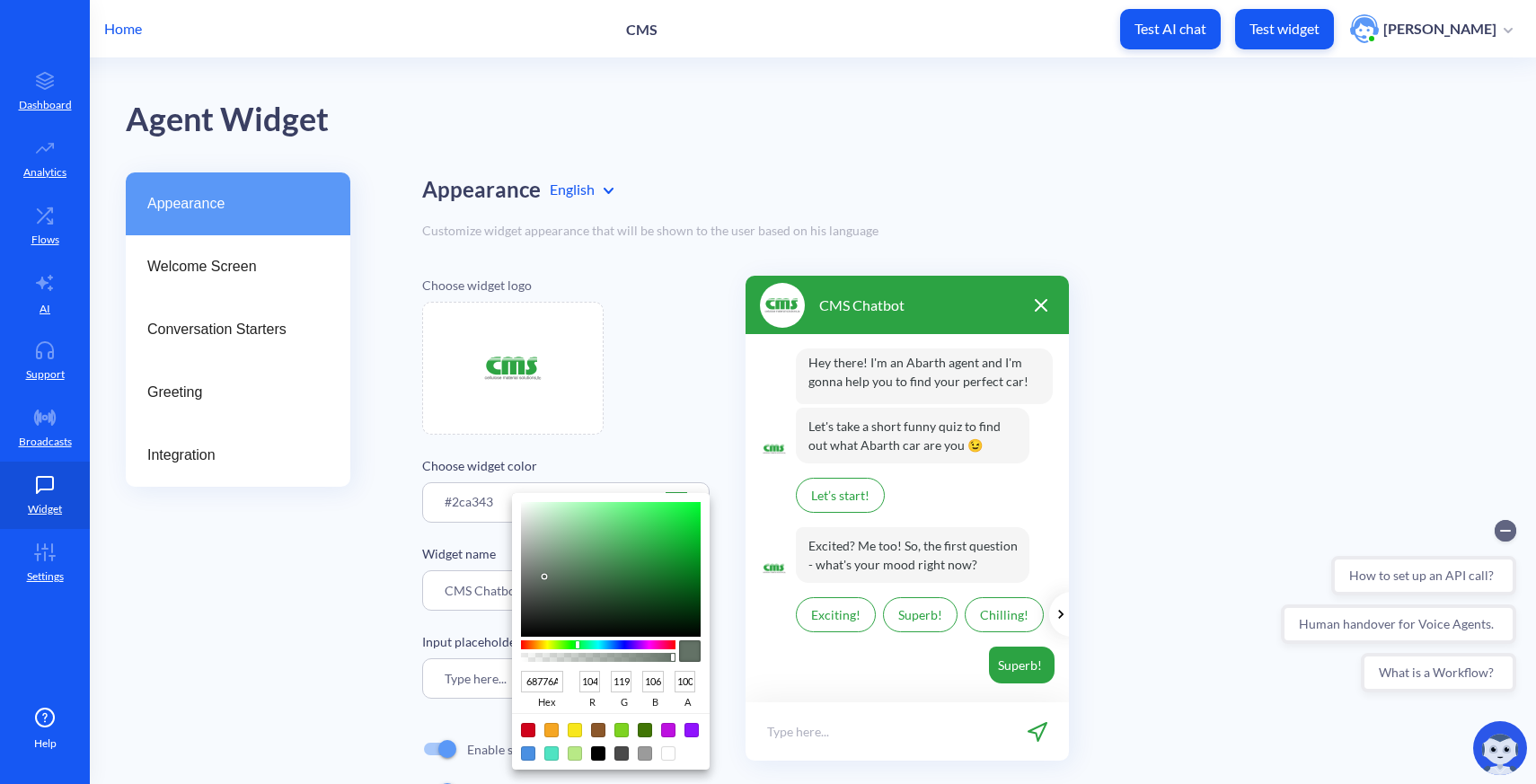
type input "107"
type input "122"
type input "109"
type input "6D7C6F"
type input "109"
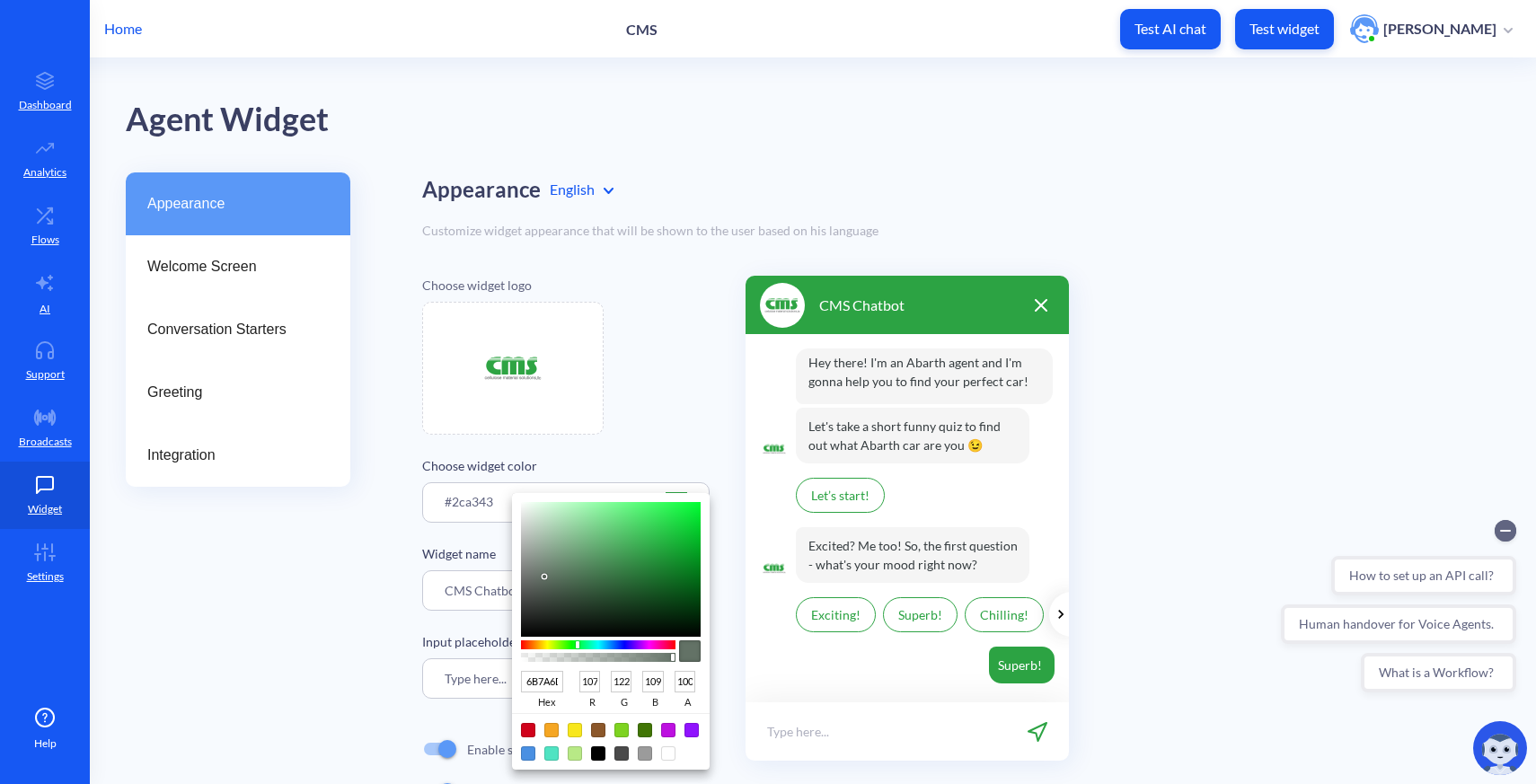
type input "124"
type input "111"
type input "6F7E71"
type input "111"
type input "126"
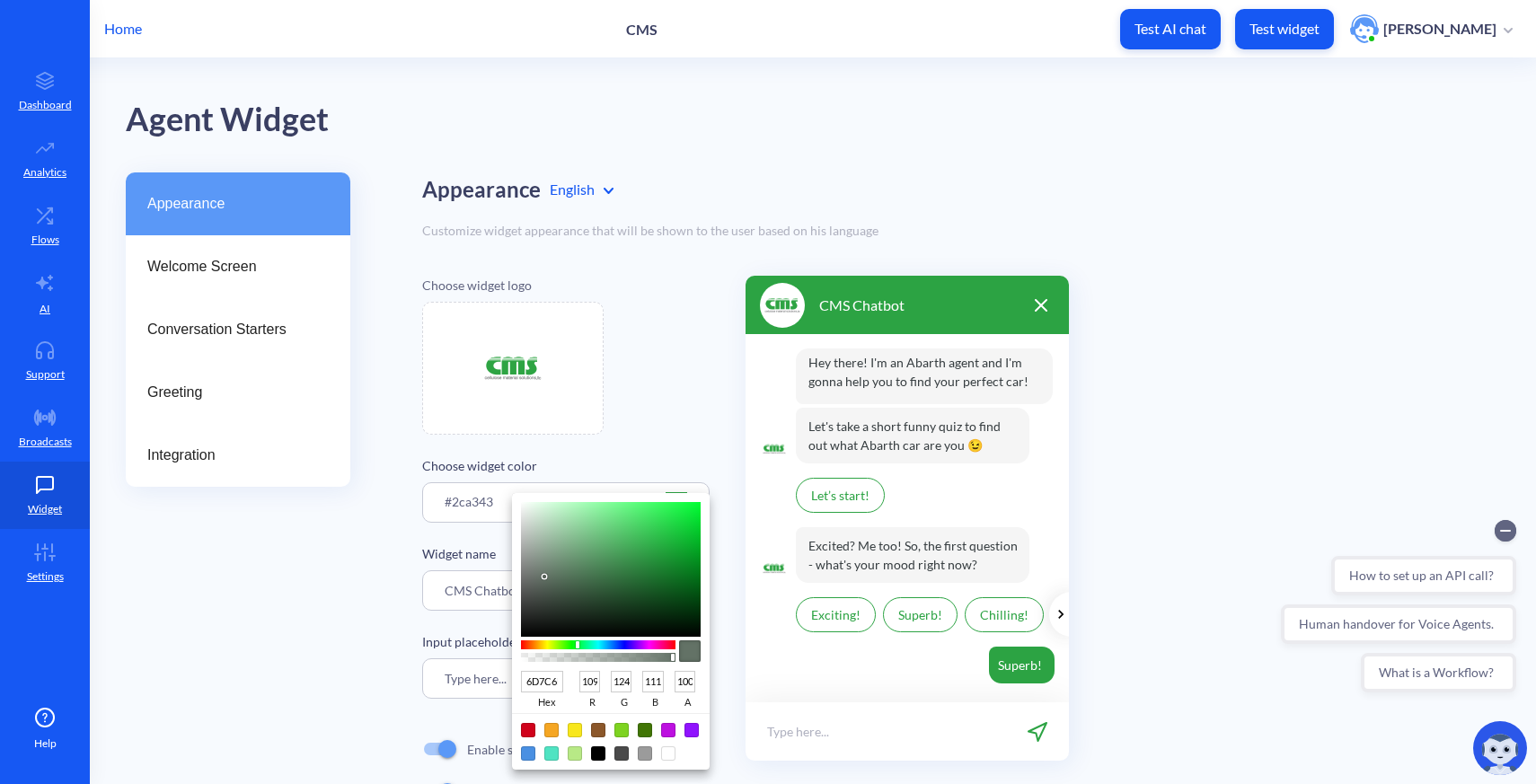
type input "113"
type input "718073"
type input "113"
type input "128"
type input "115"
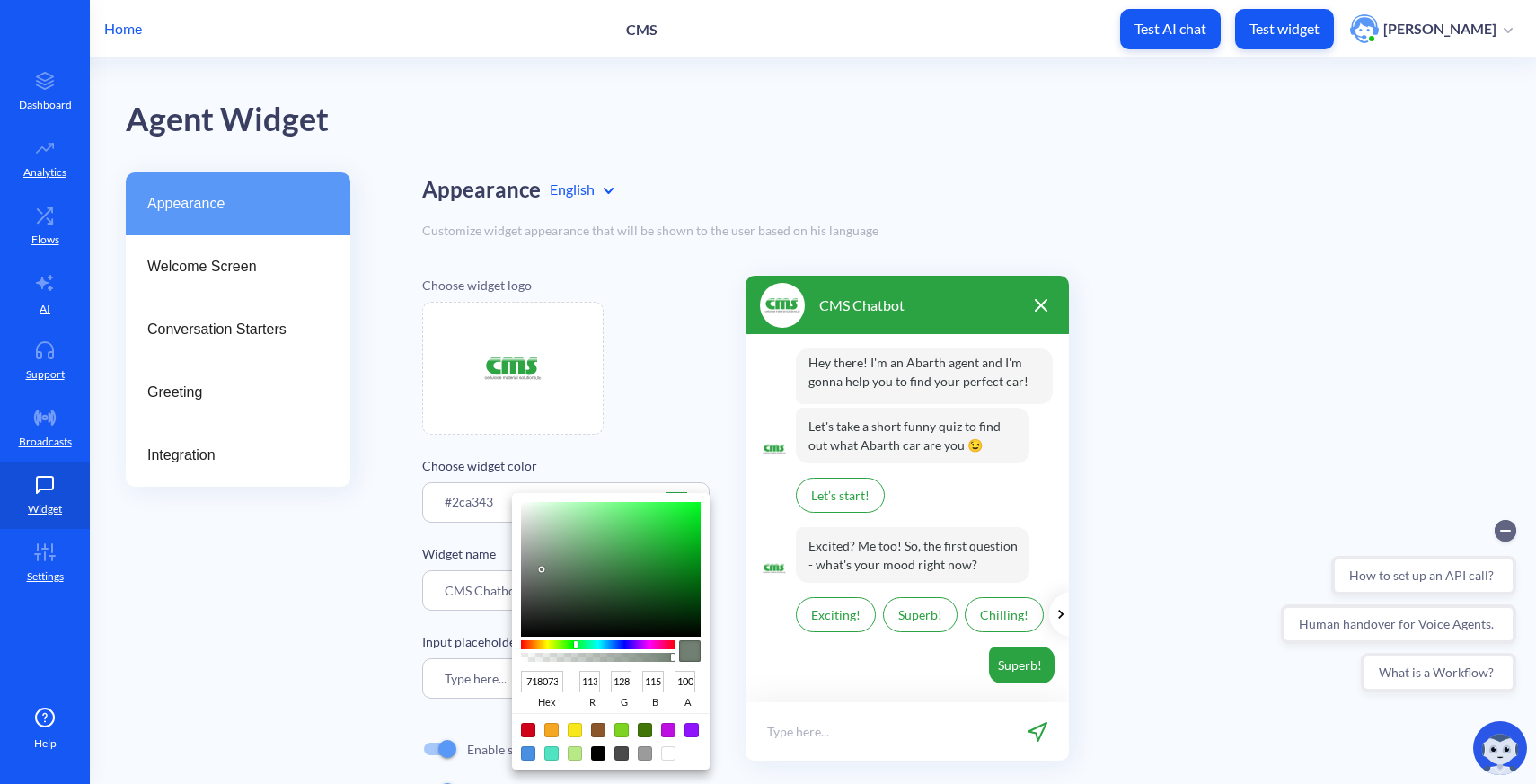
type input "758377"
type input "117"
type input "131"
type input "119"
type input "7A867C"
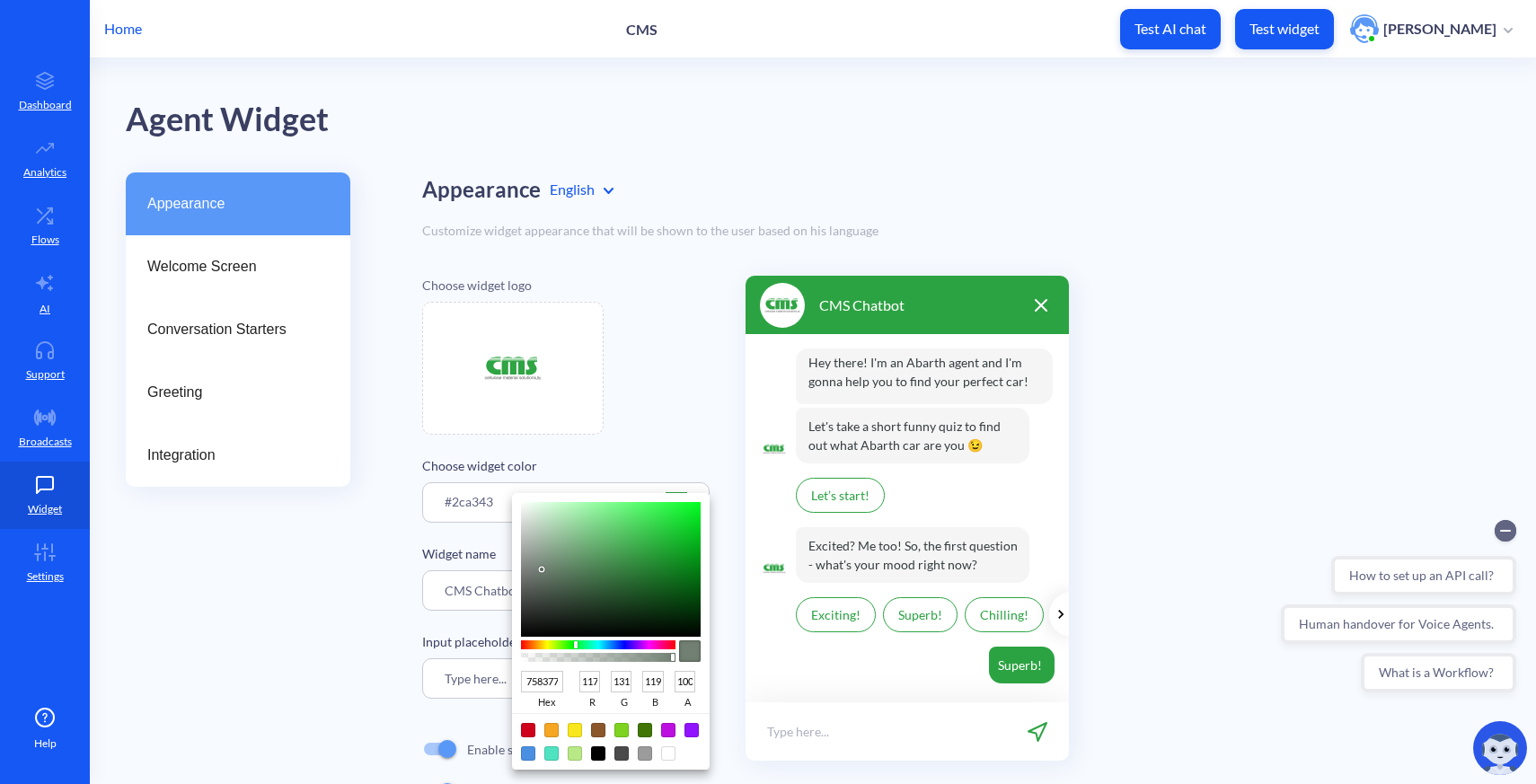
type input "122"
type input "134"
type input "124"
type input "7B867D"
type input "123"
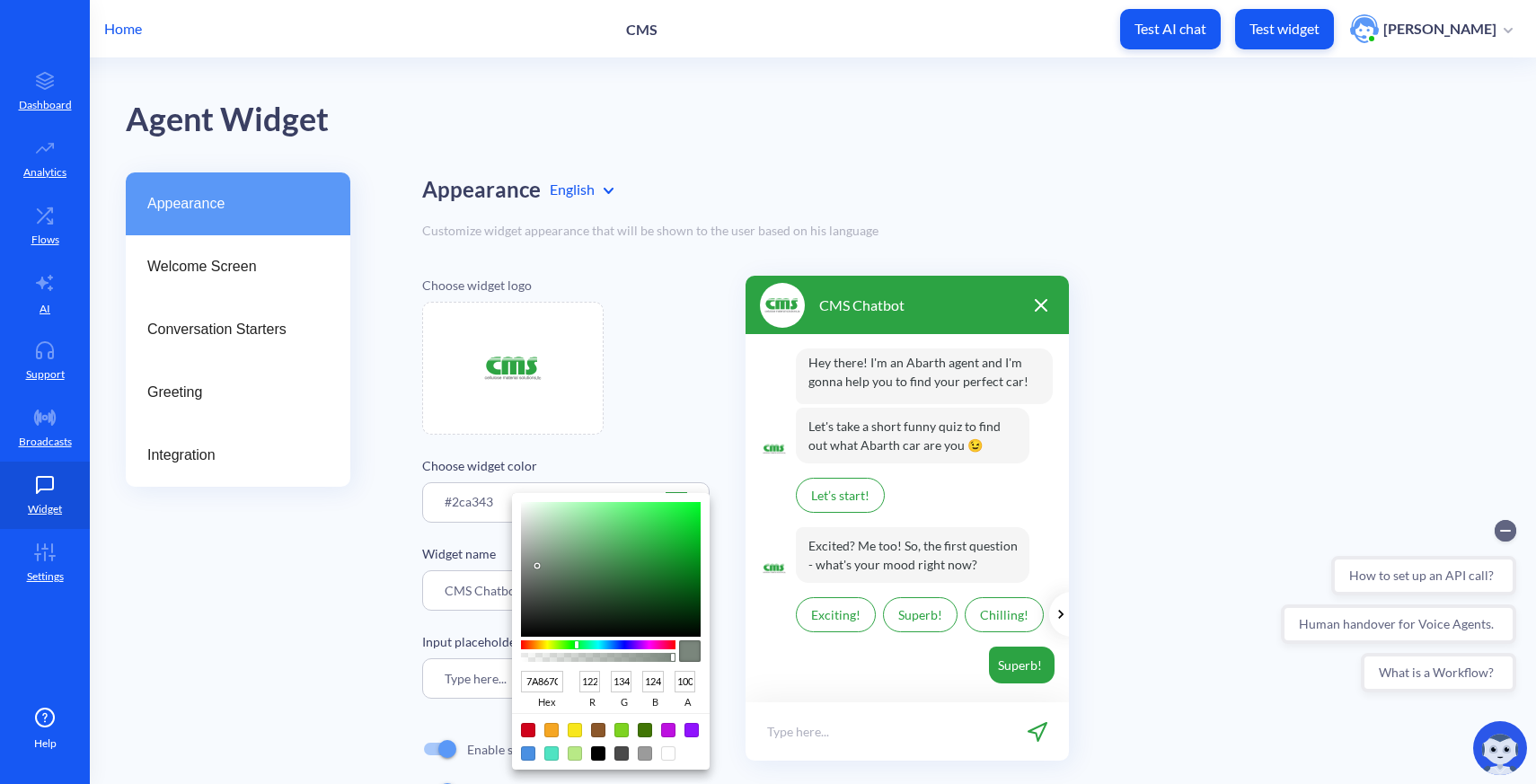
type input "125"
type input "7A857C"
type input "122"
type input "133"
type input "124"
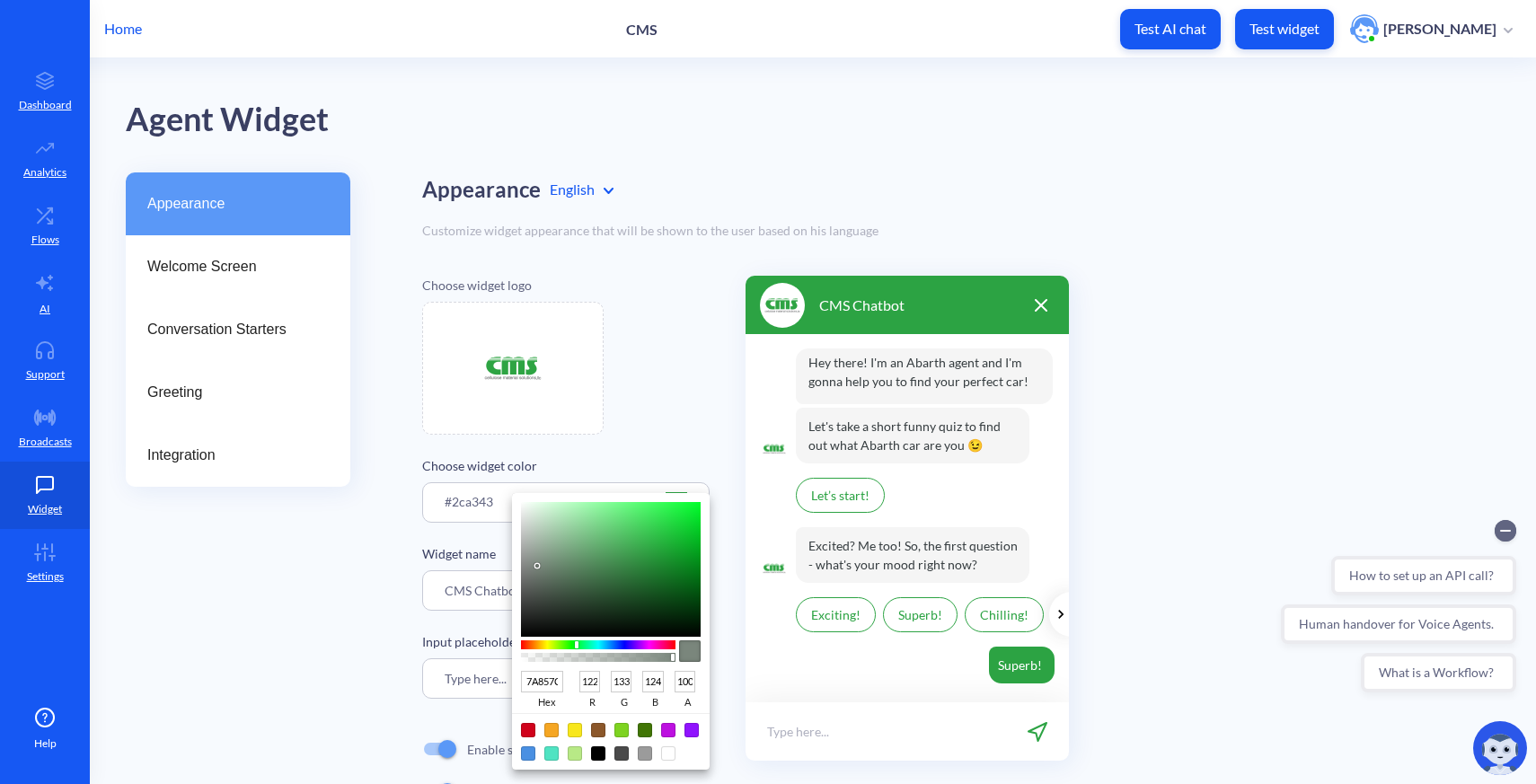
type input "7B857C"
type input "123"
type input "7C857D"
type input "124"
type input "125"
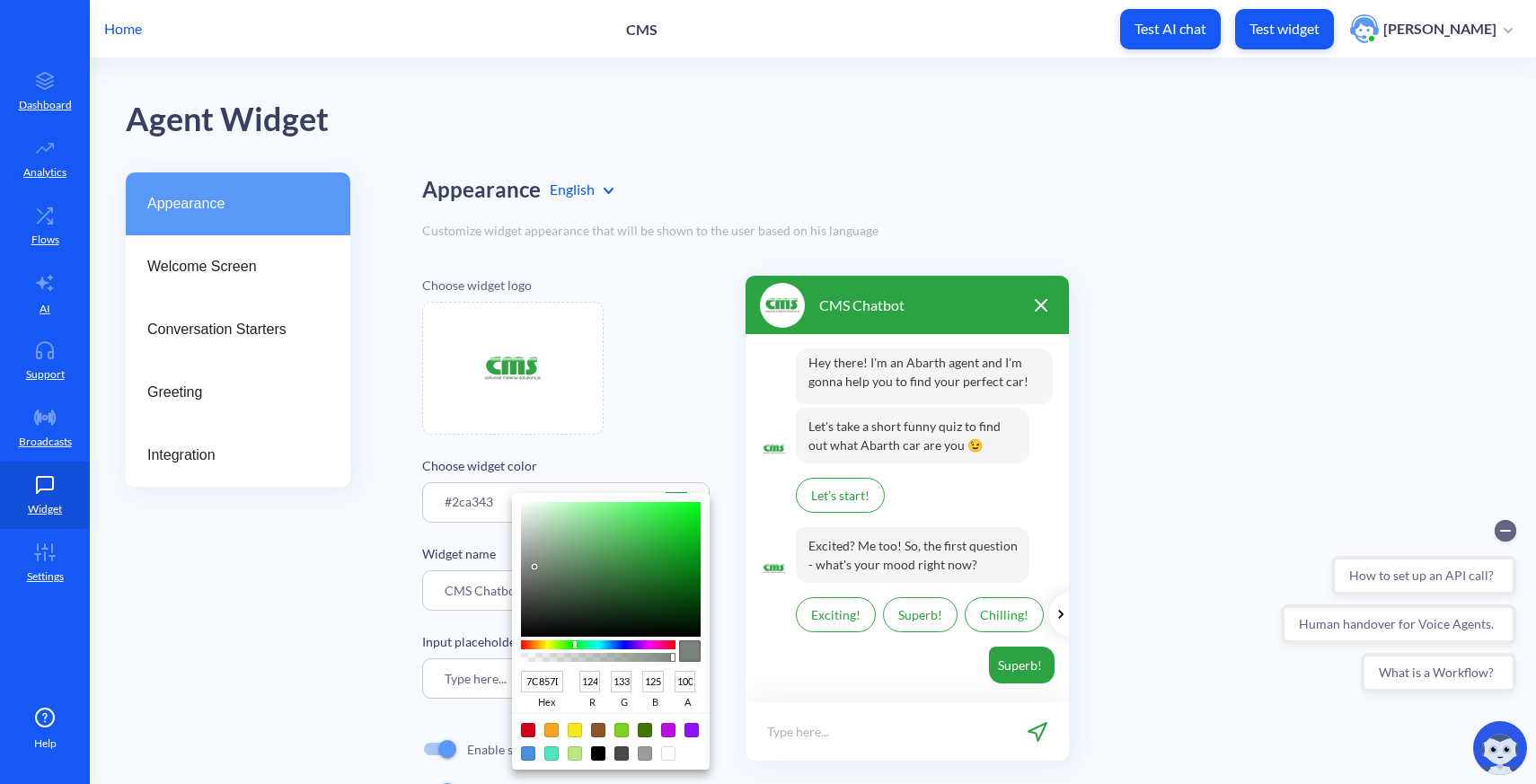
type input "7D857E"
type input "125"
type input "126"
type input "7F8680"
type input "127"
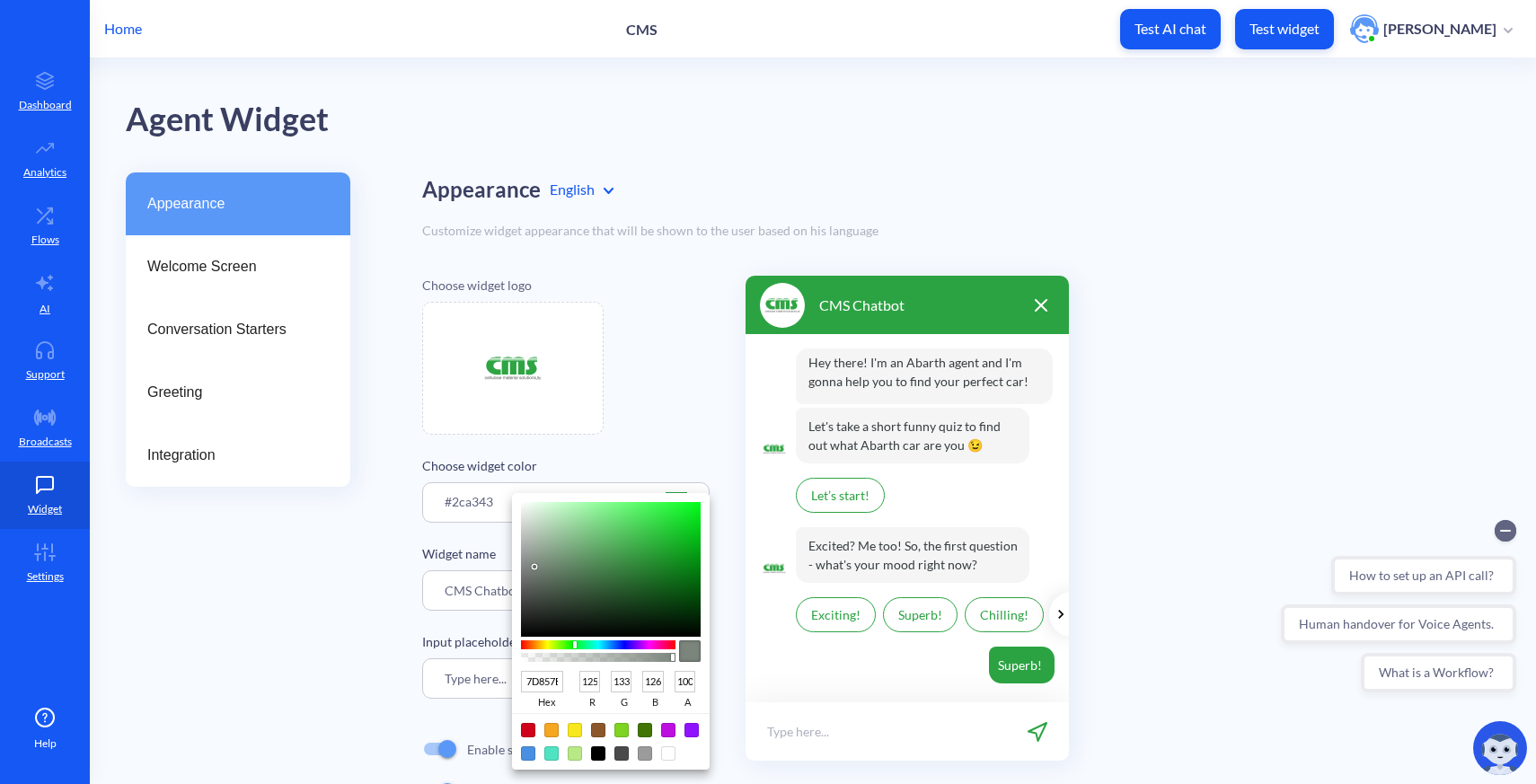
type input "134"
type input "128"
type input "828A83"
type input "130"
type input "138"
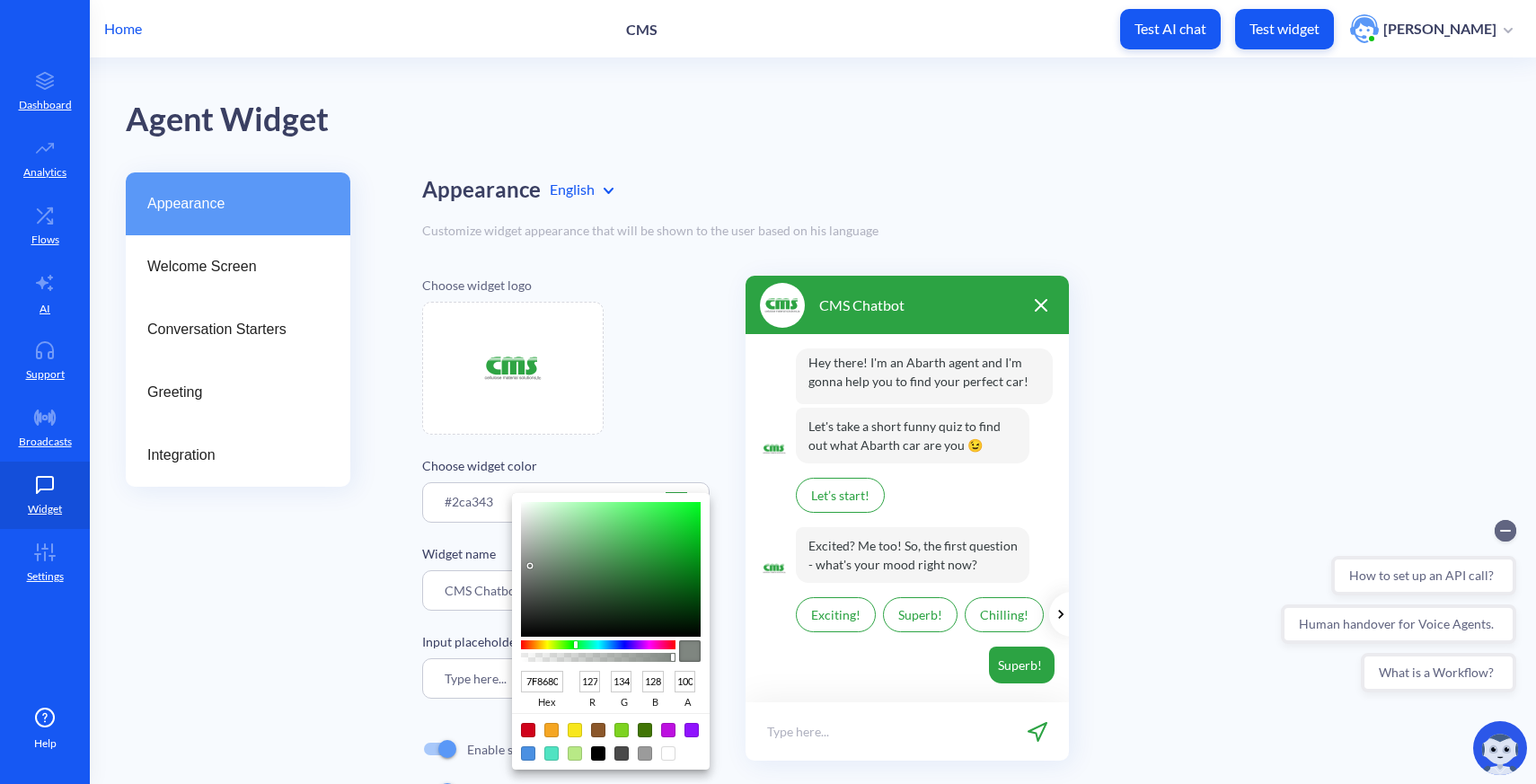
type input "131"
type input "858D86"
type input "133"
type input "141"
type input "134"
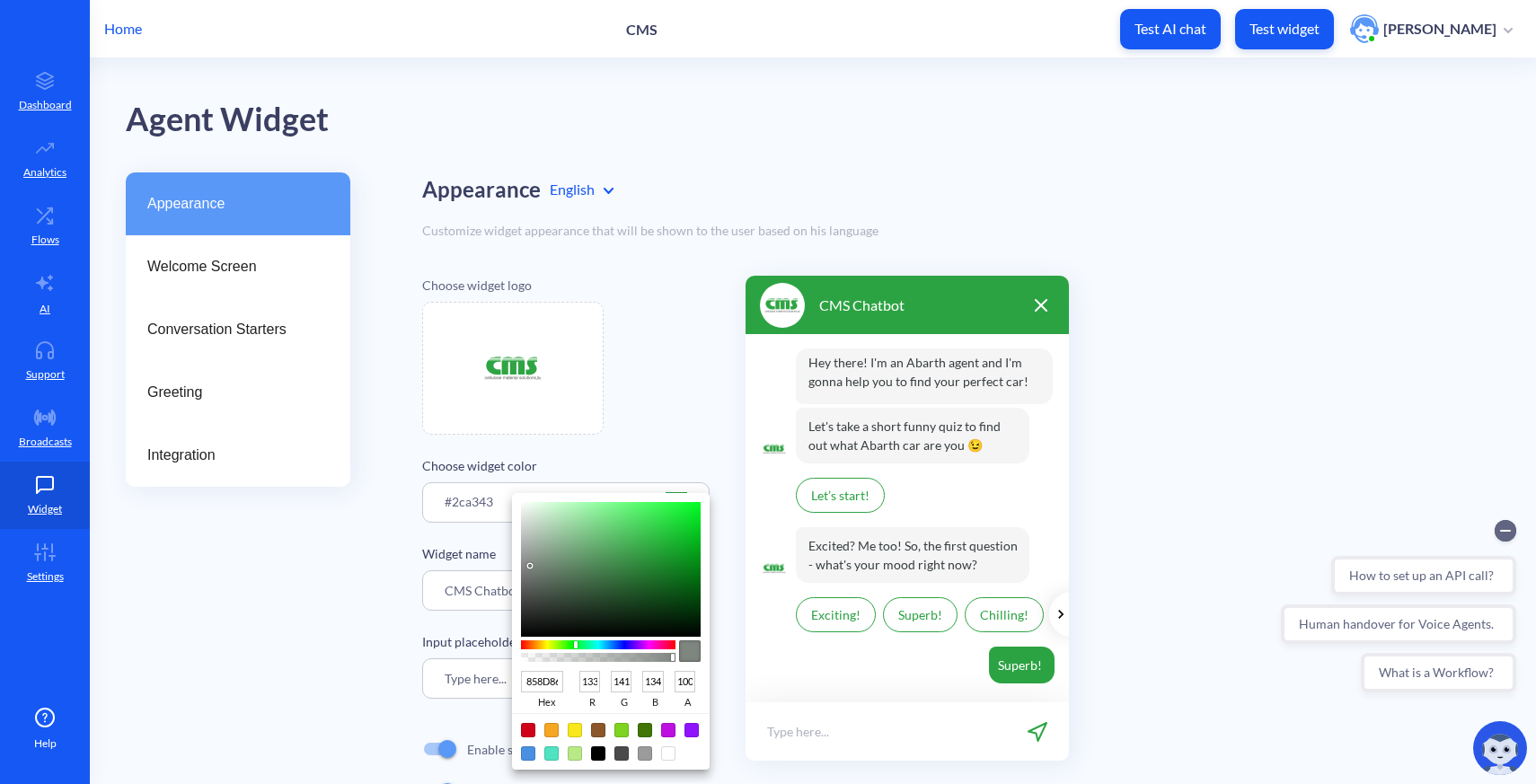
type input "888F89"
type input "136"
type input "143"
type input "137"
type input "89908A"
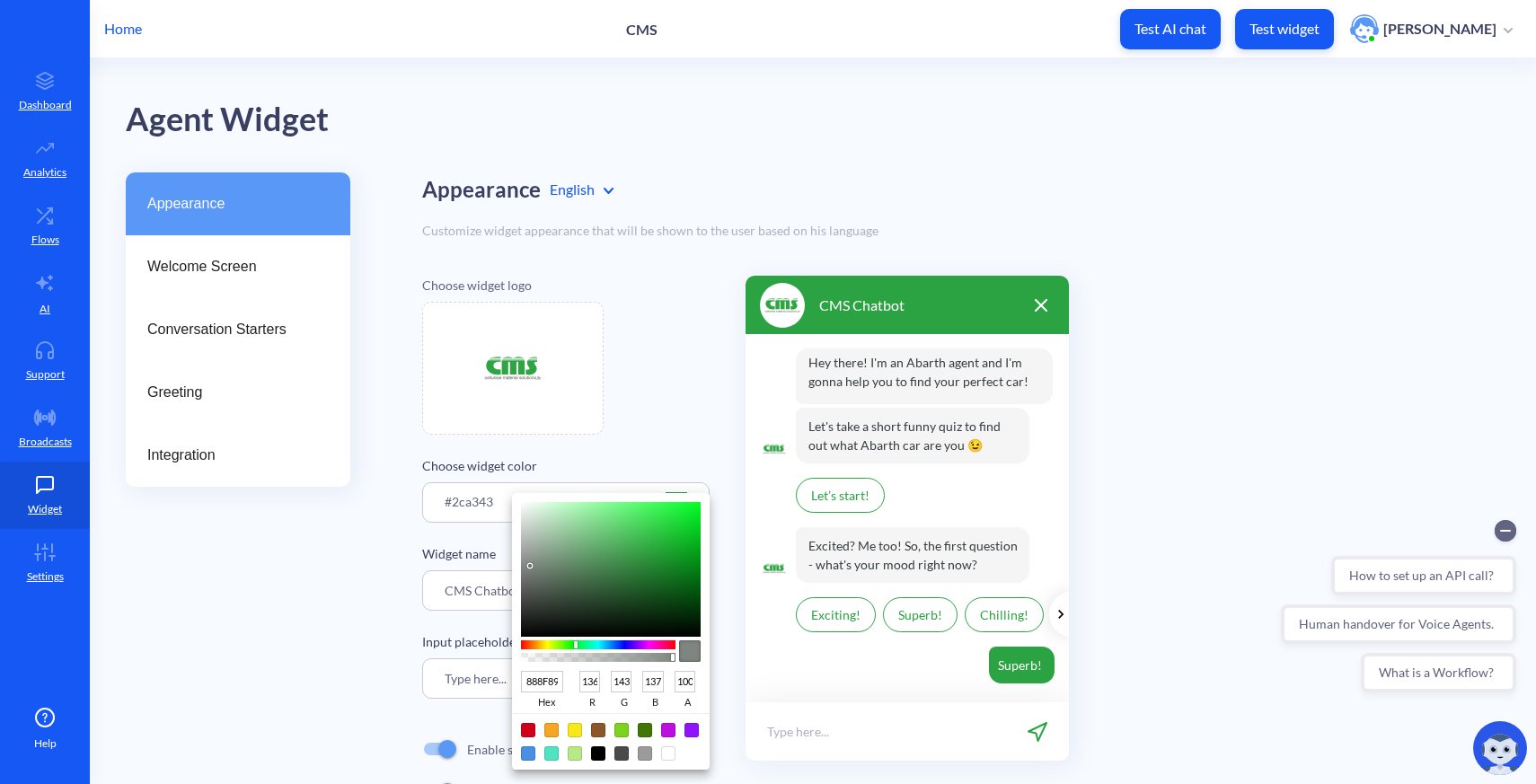
type input "137"
type input "144"
type input "138"
type input "888F89"
type input "136"
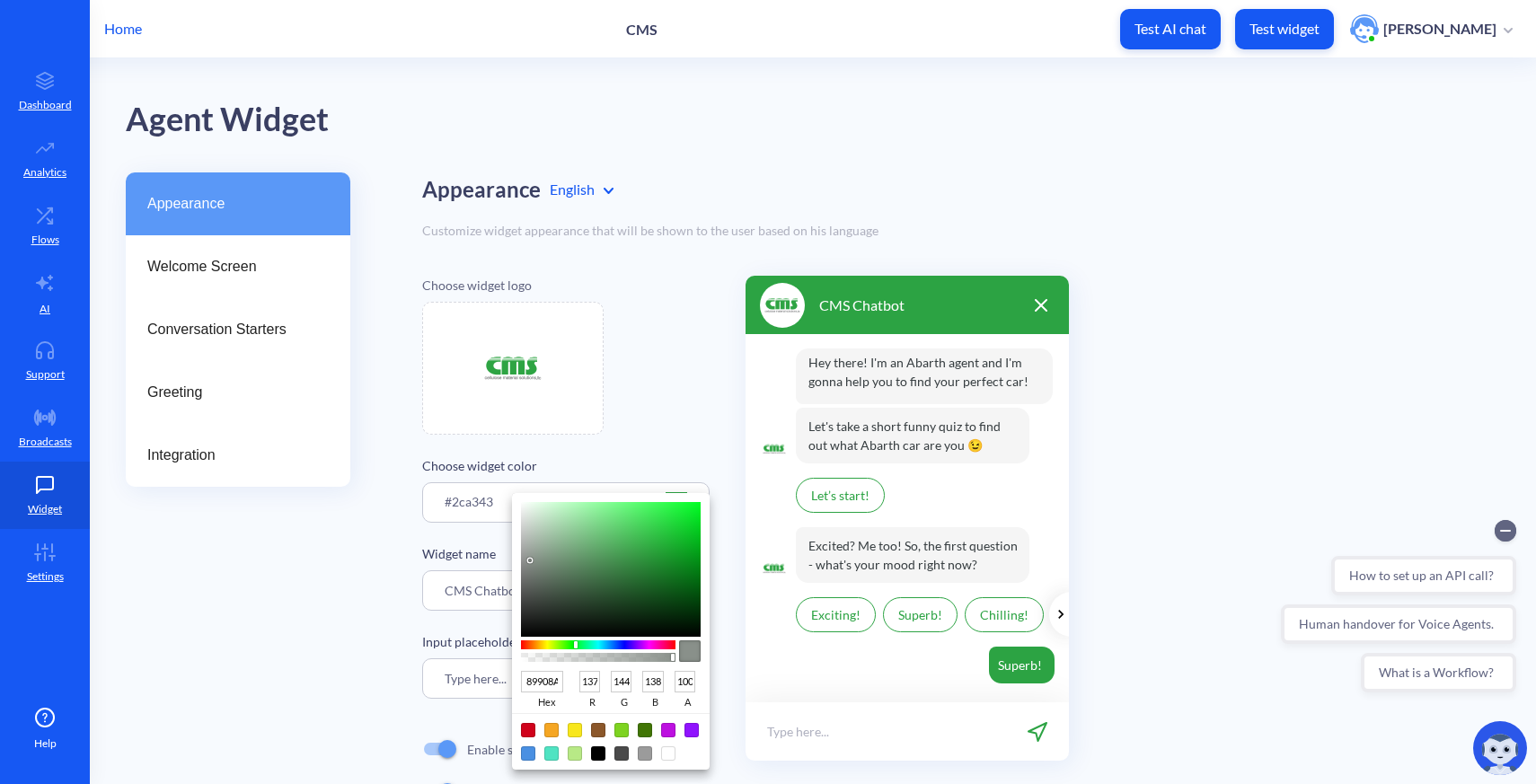
type input "143"
type input "137"
type input "868D87"
type input "134"
type input "141"
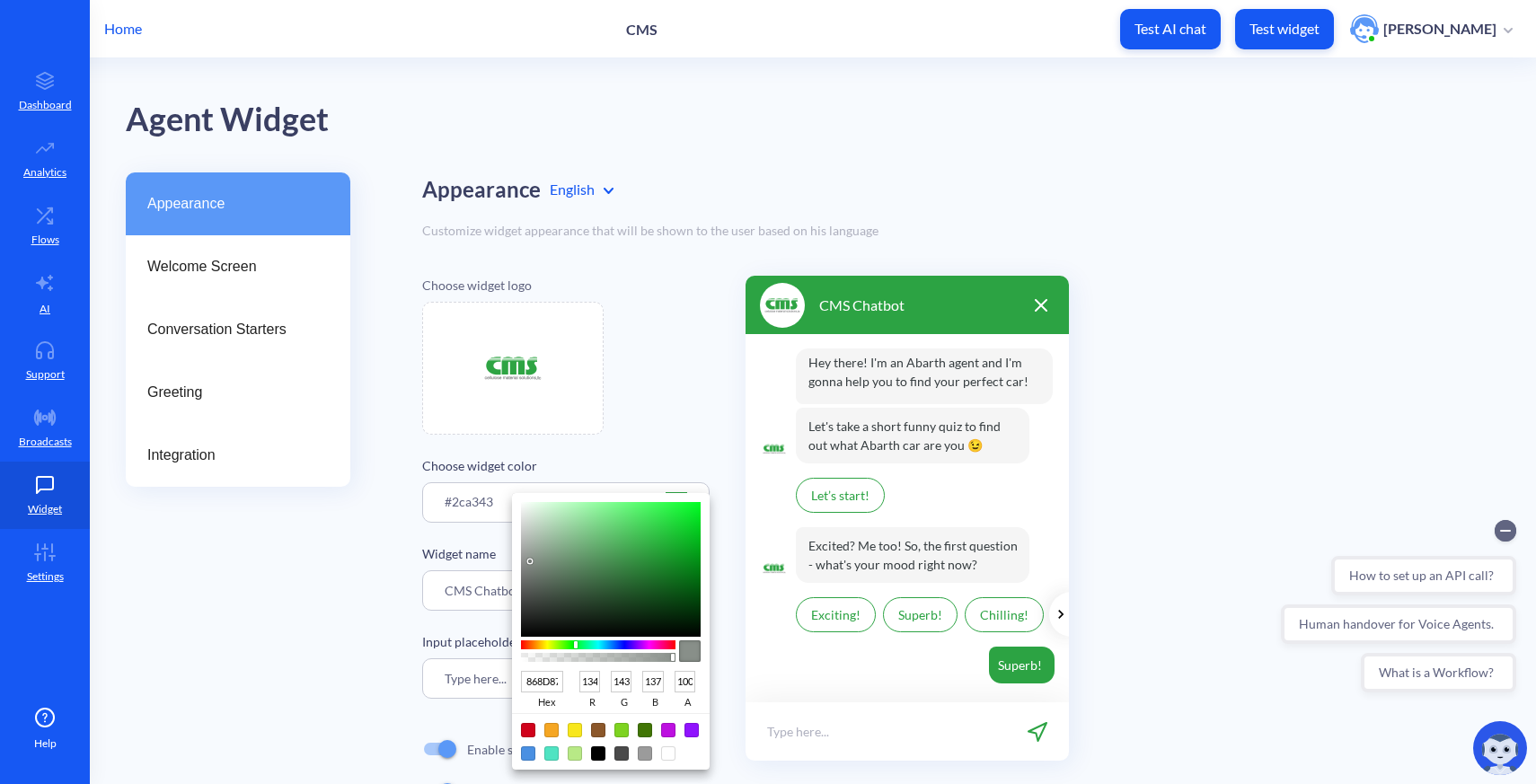
type input "135"
type input "878D88"
type input "135"
type input "136"
type input "8A8F8B"
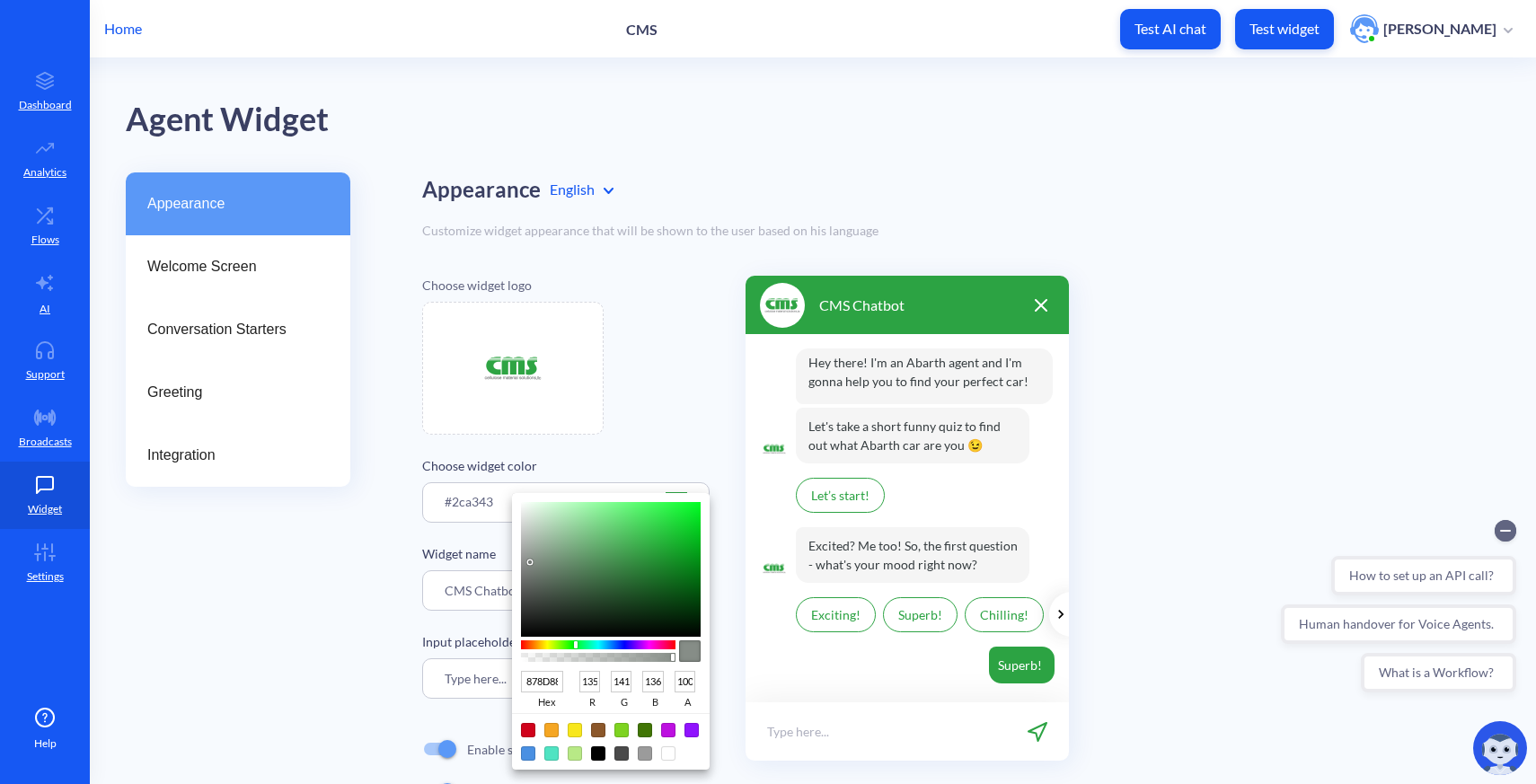
type input "138"
type input "143"
type input "139"
type input "888D89"
type input "136"
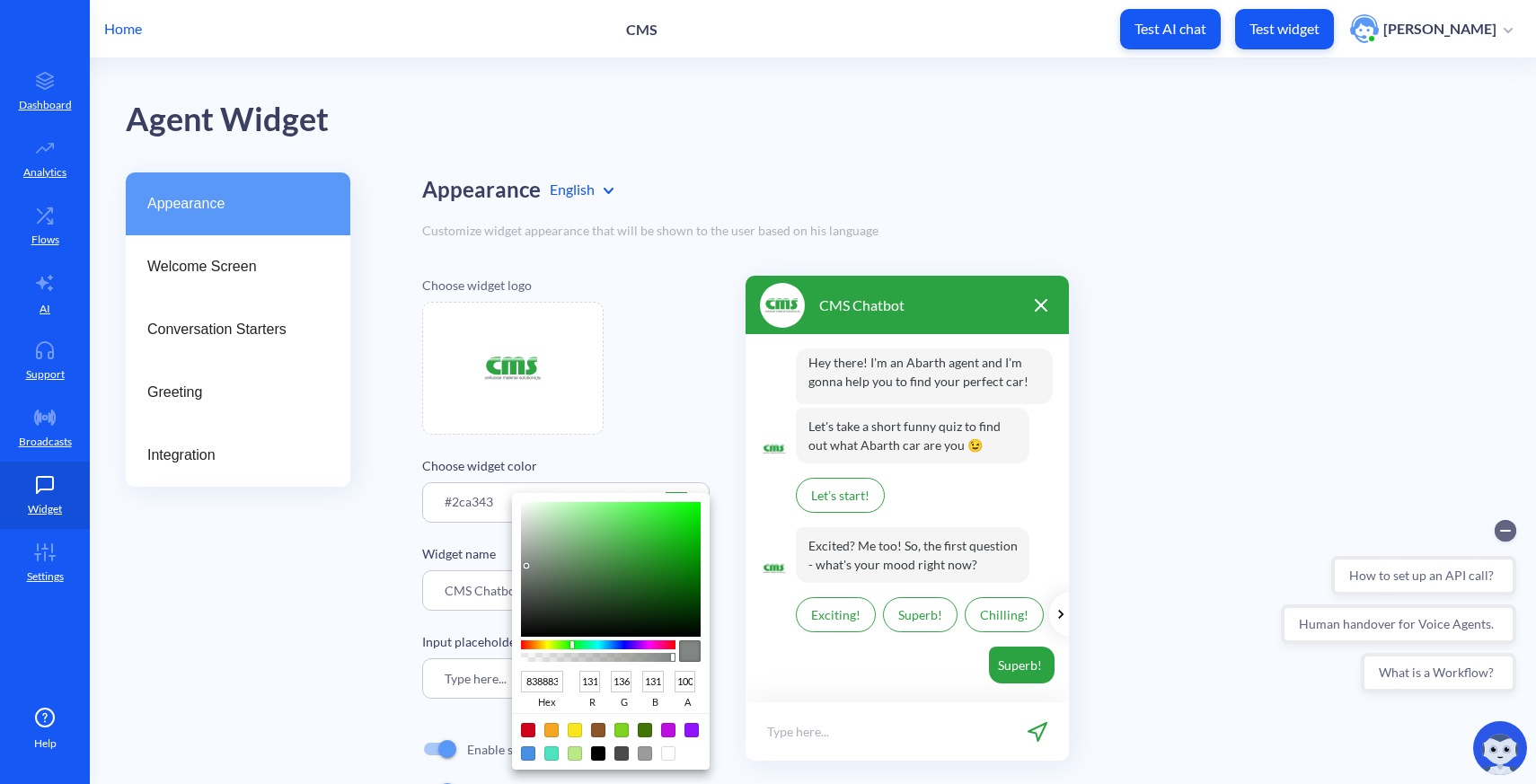
drag, startPoint x: 653, startPoint y: 547, endPoint x: 527, endPoint y: 565, distance: 127.3
click at [527, 565] on div at bounding box center [610, 569] width 179 height 135
click at [371, 565] on div at bounding box center [768, 392] width 1536 height 784
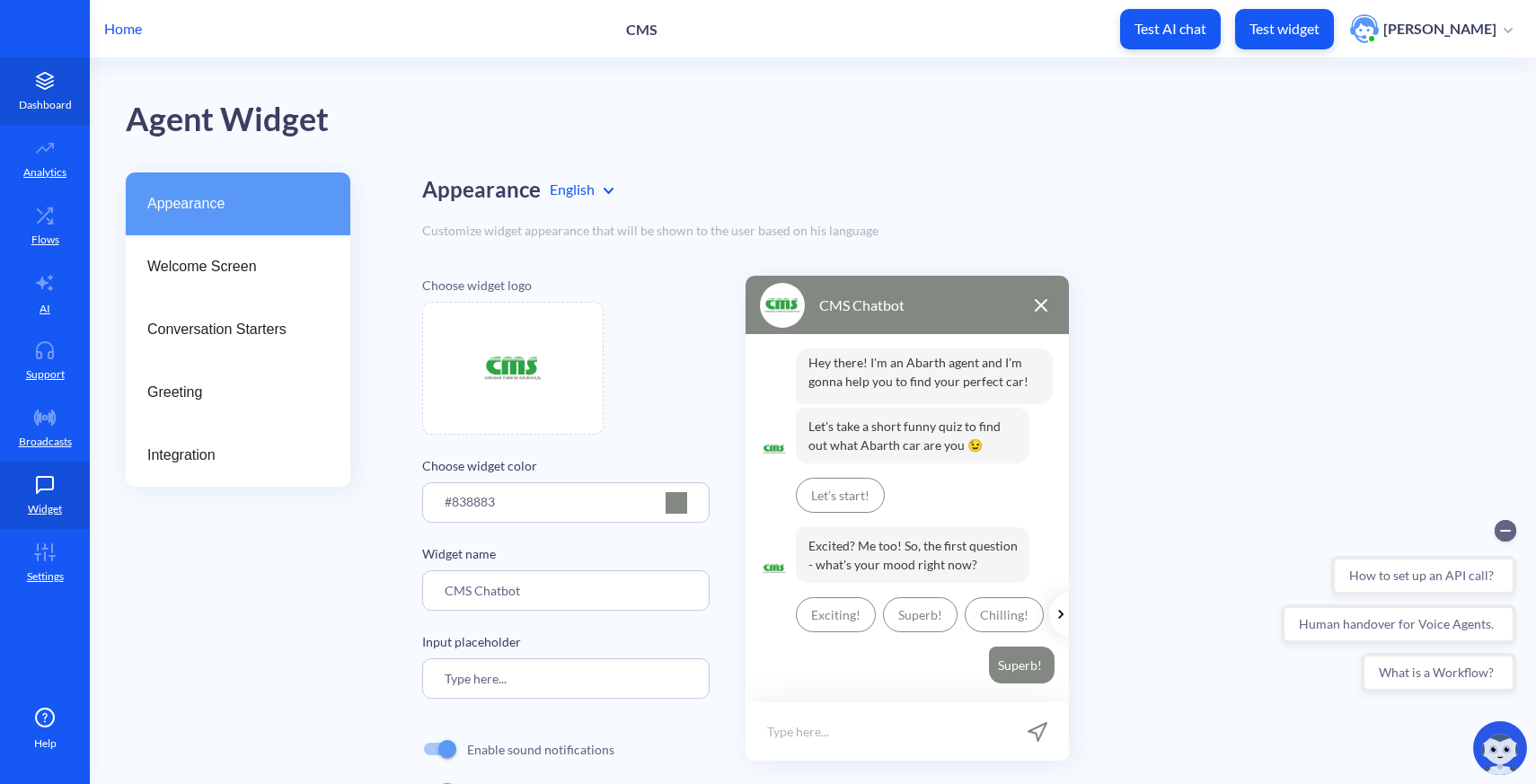
click at [64, 94] on link "Dashboard" at bounding box center [44, 91] width 90 height 67
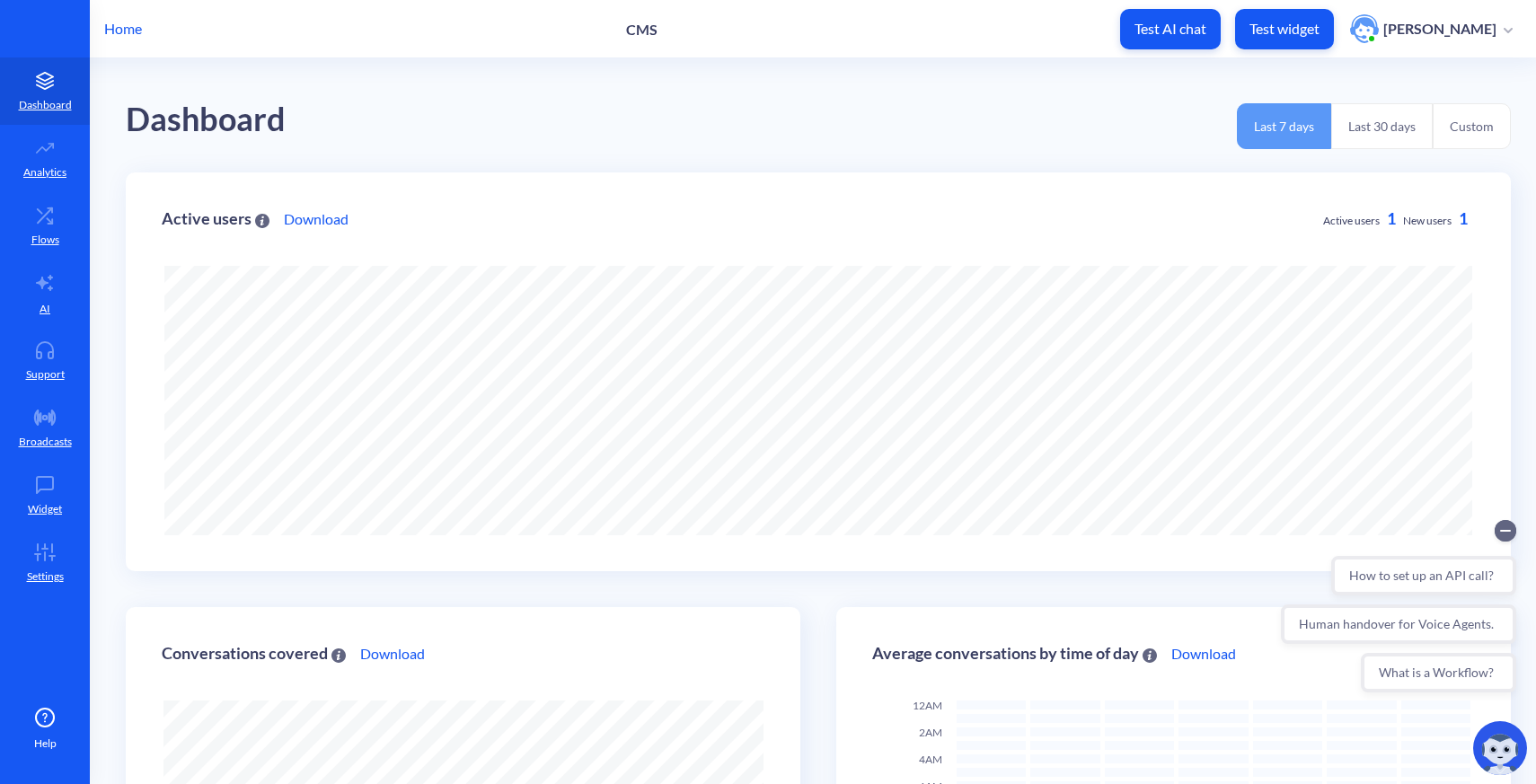
scroll to position [784, 1536]
click at [131, 26] on p "Home" at bounding box center [123, 28] width 38 height 22
